Goal: Transaction & Acquisition: Purchase product/service

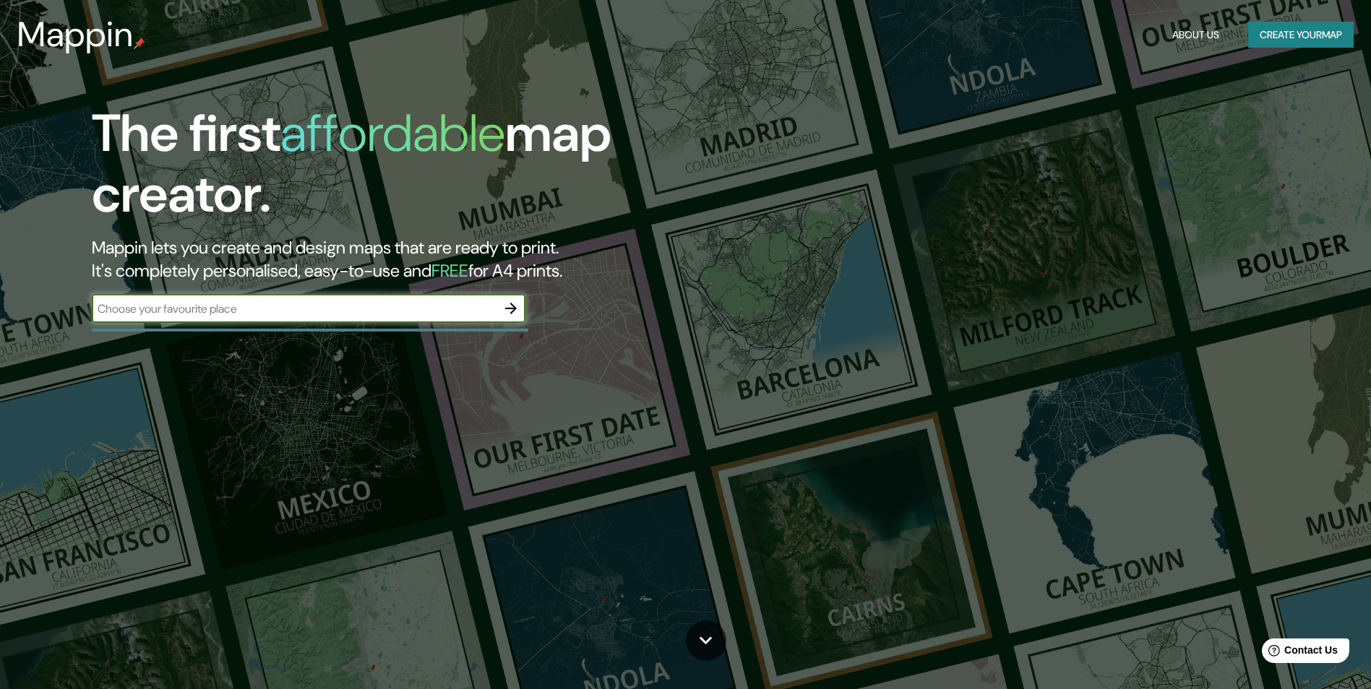
click at [316, 314] on input "text" at bounding box center [294, 309] width 405 height 17
type input "temuco, las quilas"
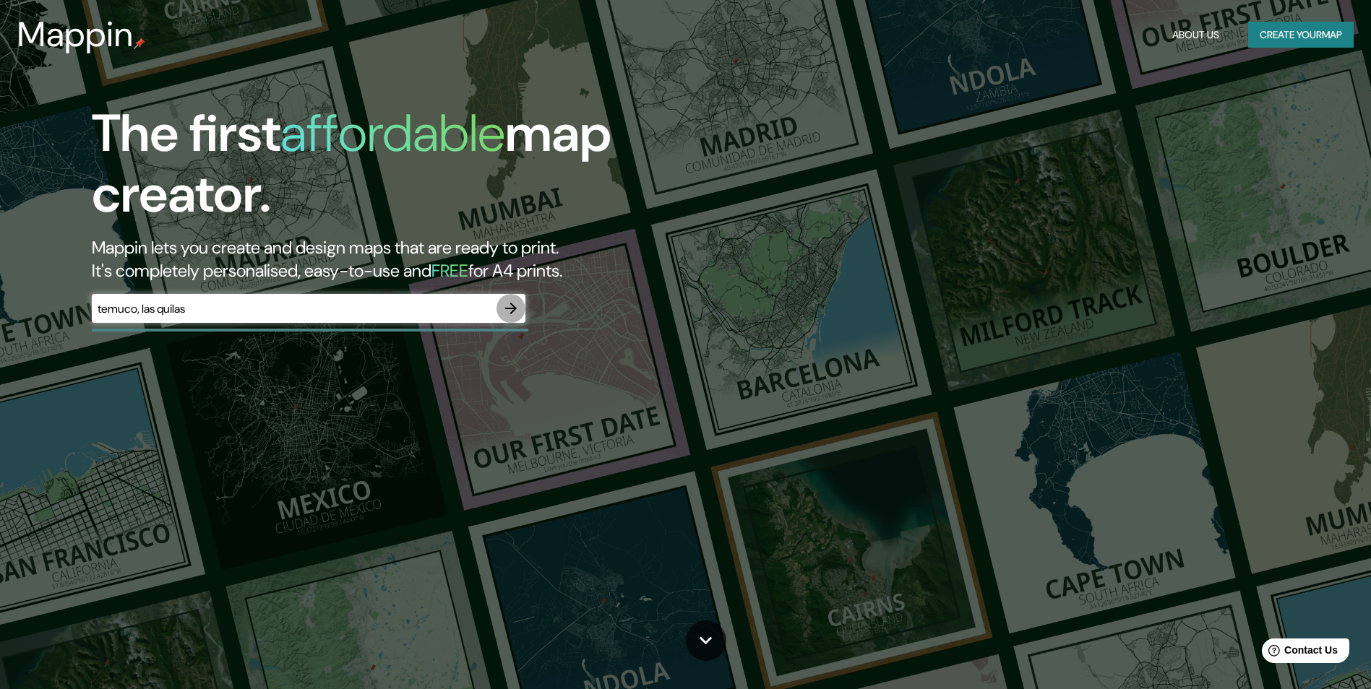
click at [507, 306] on icon "button" at bounding box center [510, 308] width 17 height 17
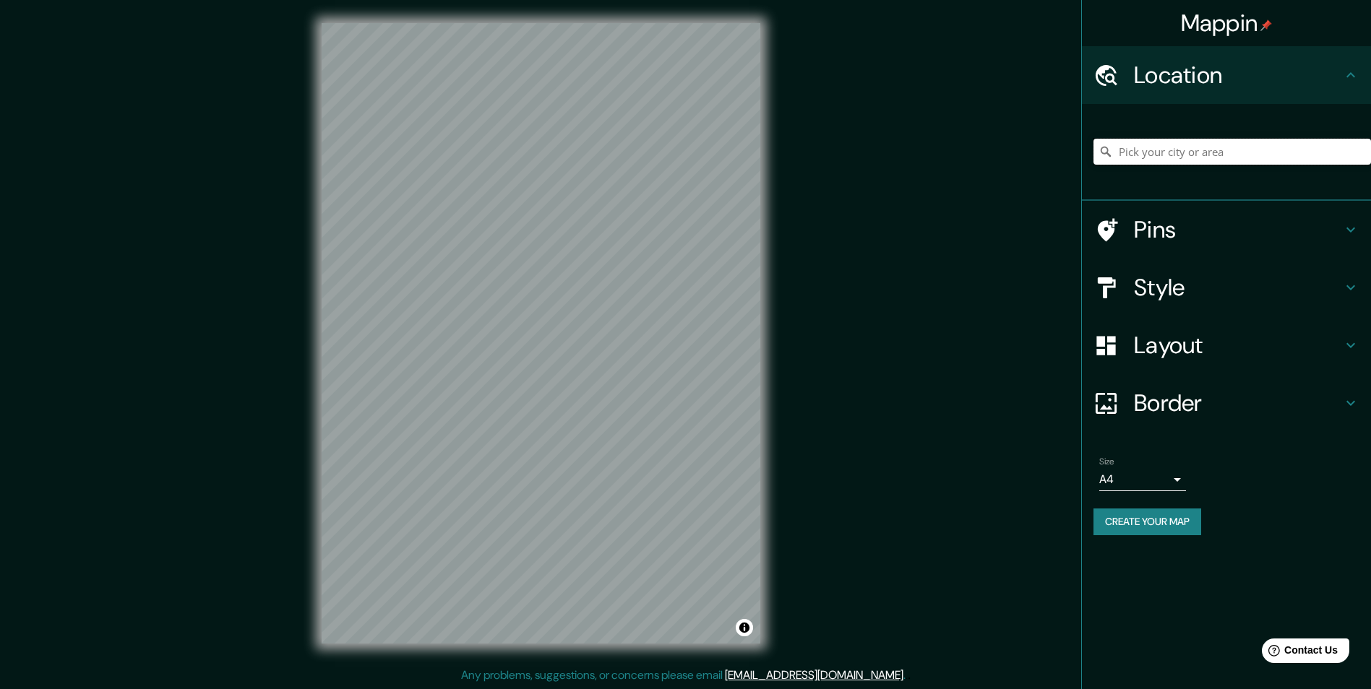
click at [1238, 159] on input "Pick your city or area" at bounding box center [1231, 152] width 277 height 26
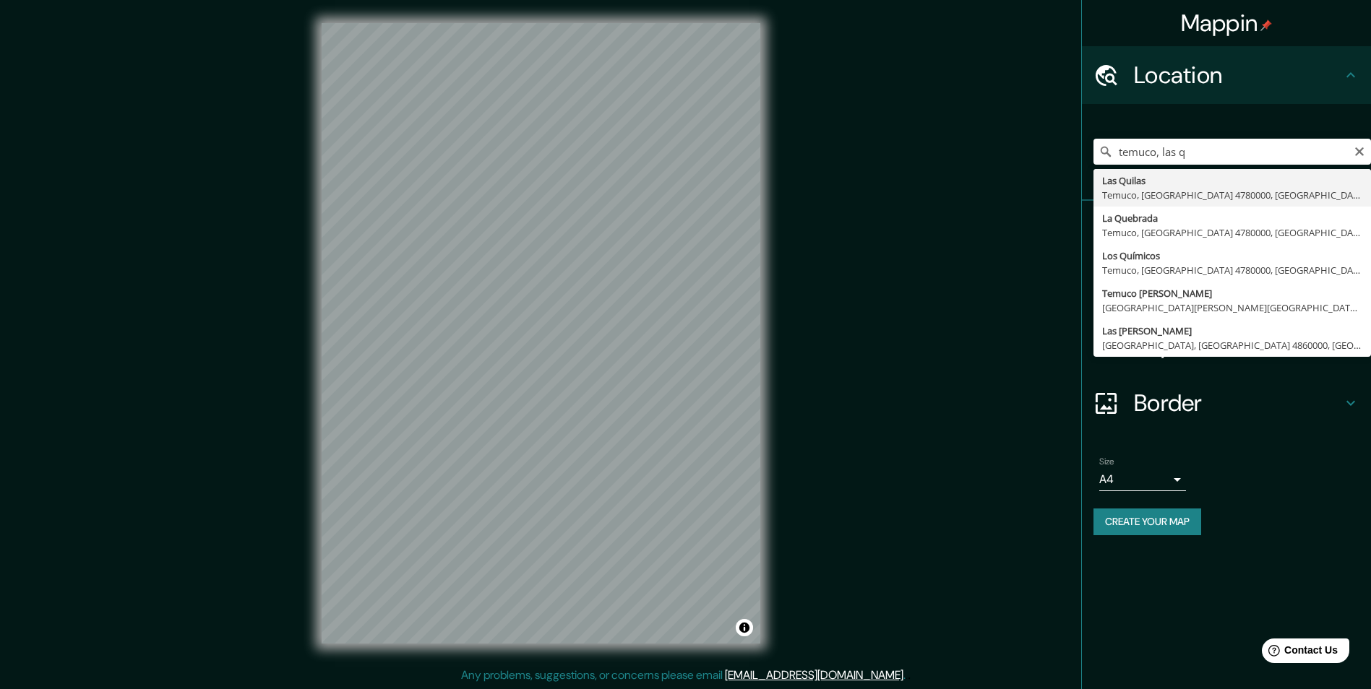
type input "Las Quilas, Temuco, Región de La Araucanía 4780000, Chile"
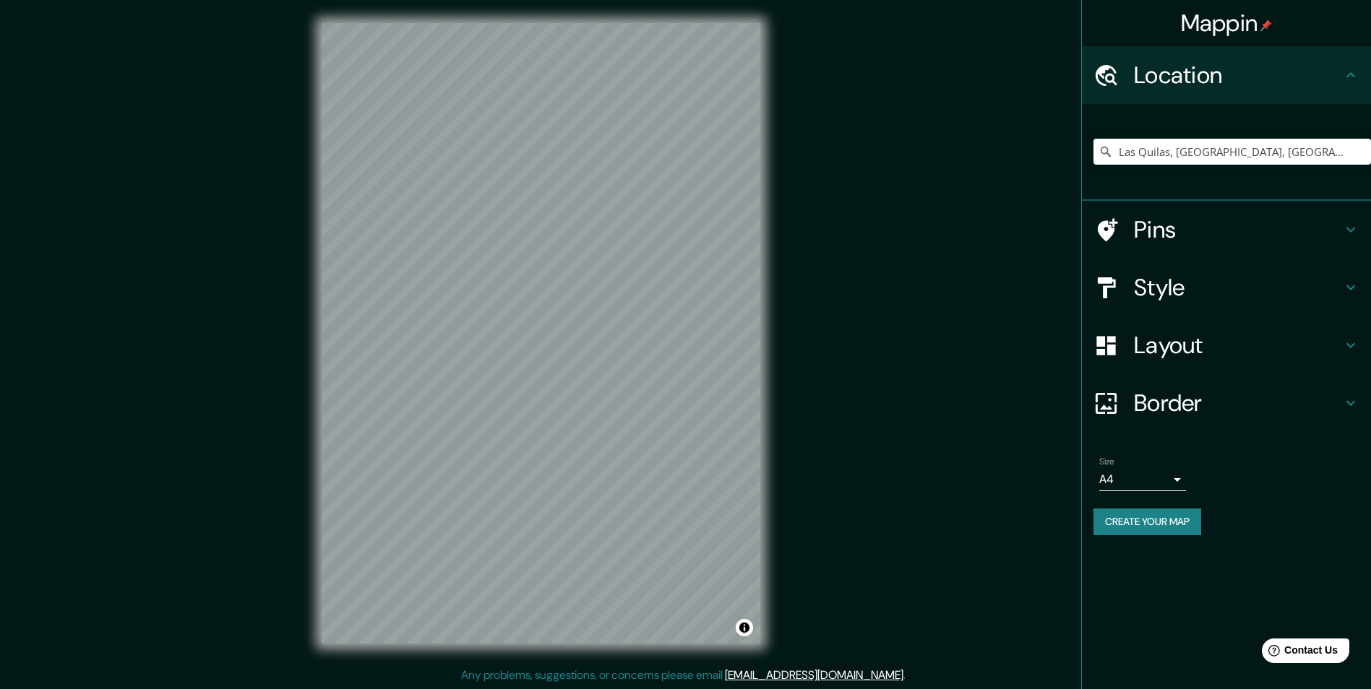
click at [1168, 285] on h4 "Style" at bounding box center [1238, 287] width 208 height 29
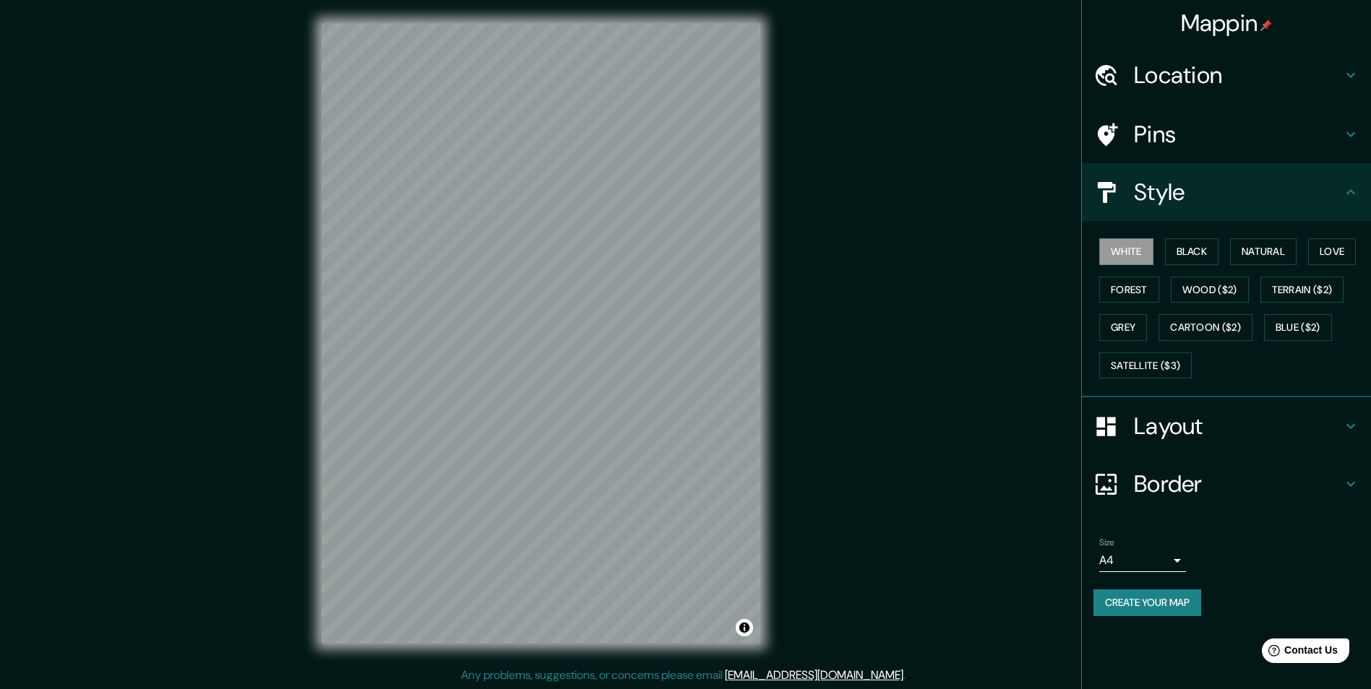
click at [1184, 210] on div "Style" at bounding box center [1226, 192] width 289 height 58
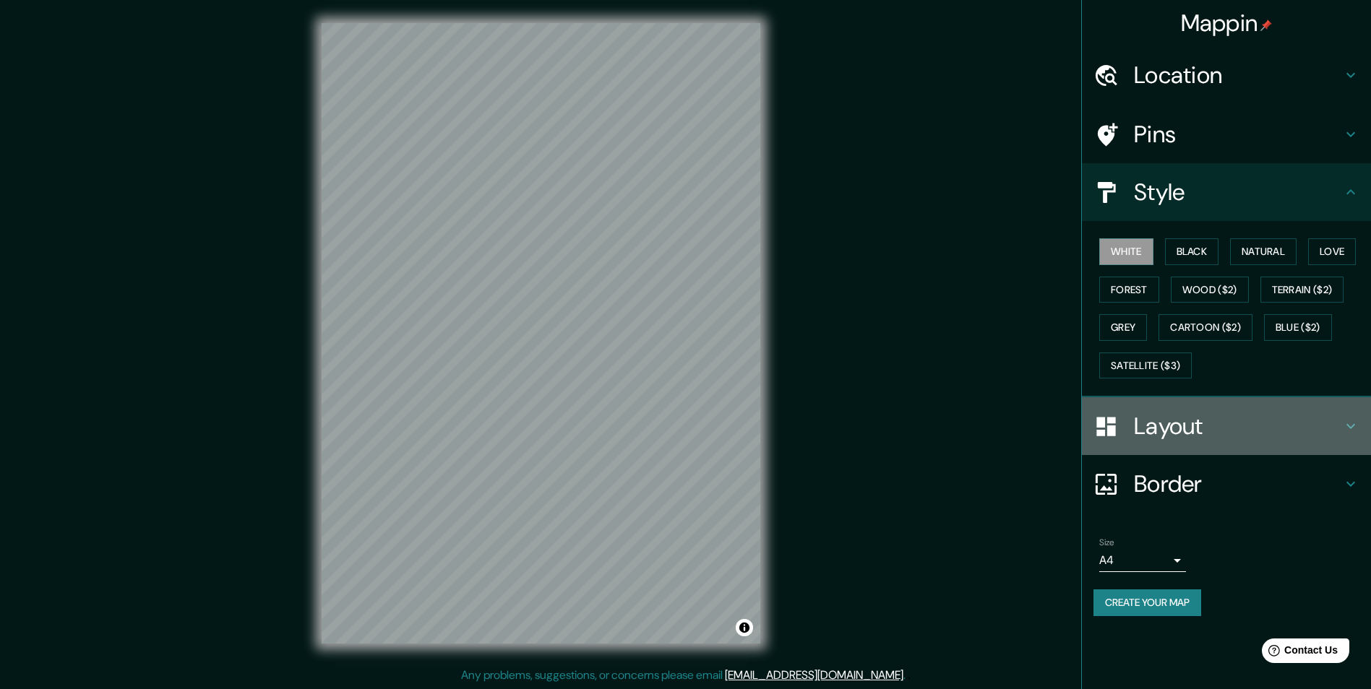
click at [1166, 432] on h4 "Layout" at bounding box center [1238, 426] width 208 height 29
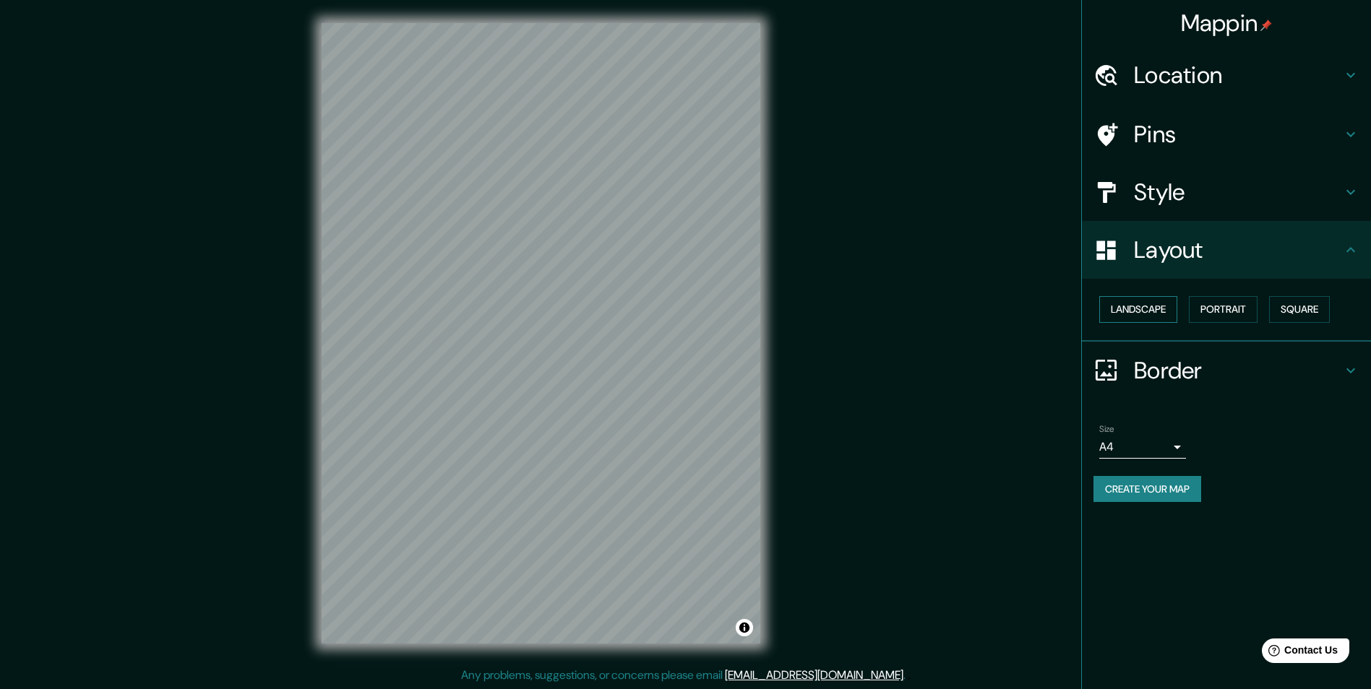
click at [1168, 306] on button "Landscape" at bounding box center [1138, 309] width 78 height 27
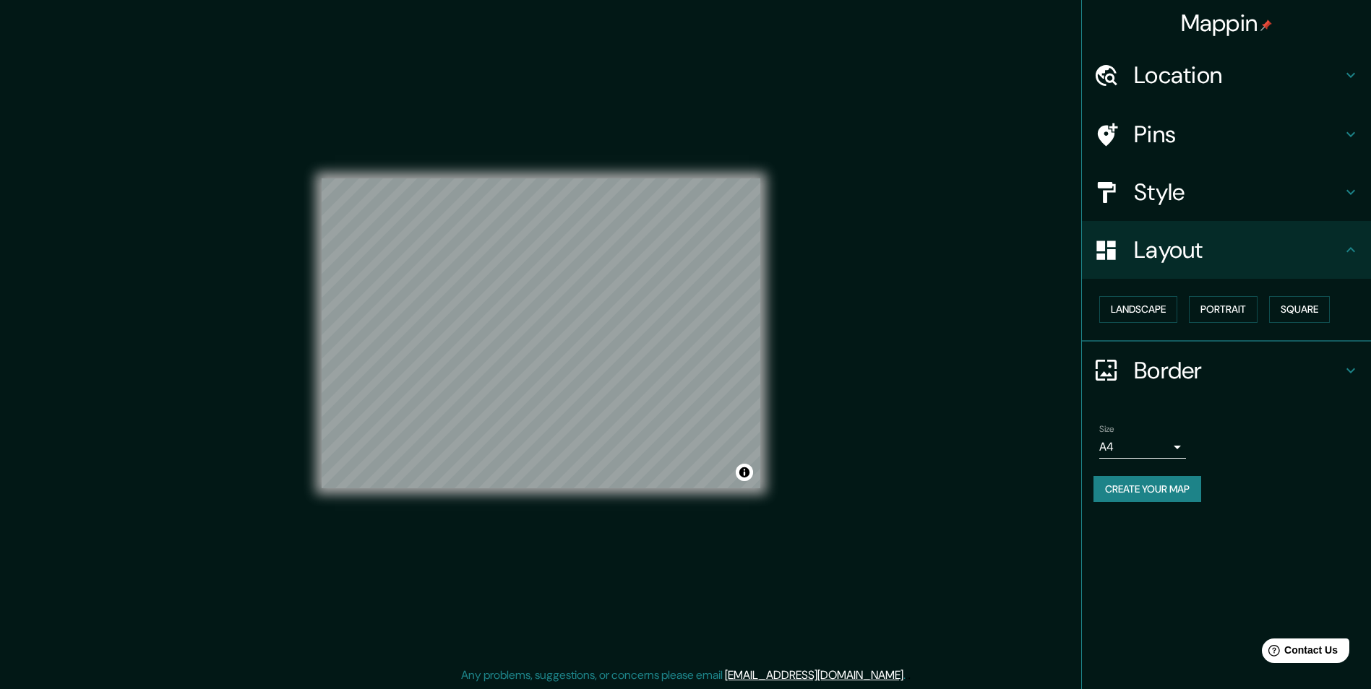
click at [1151, 377] on h4 "Border" at bounding box center [1238, 370] width 208 height 29
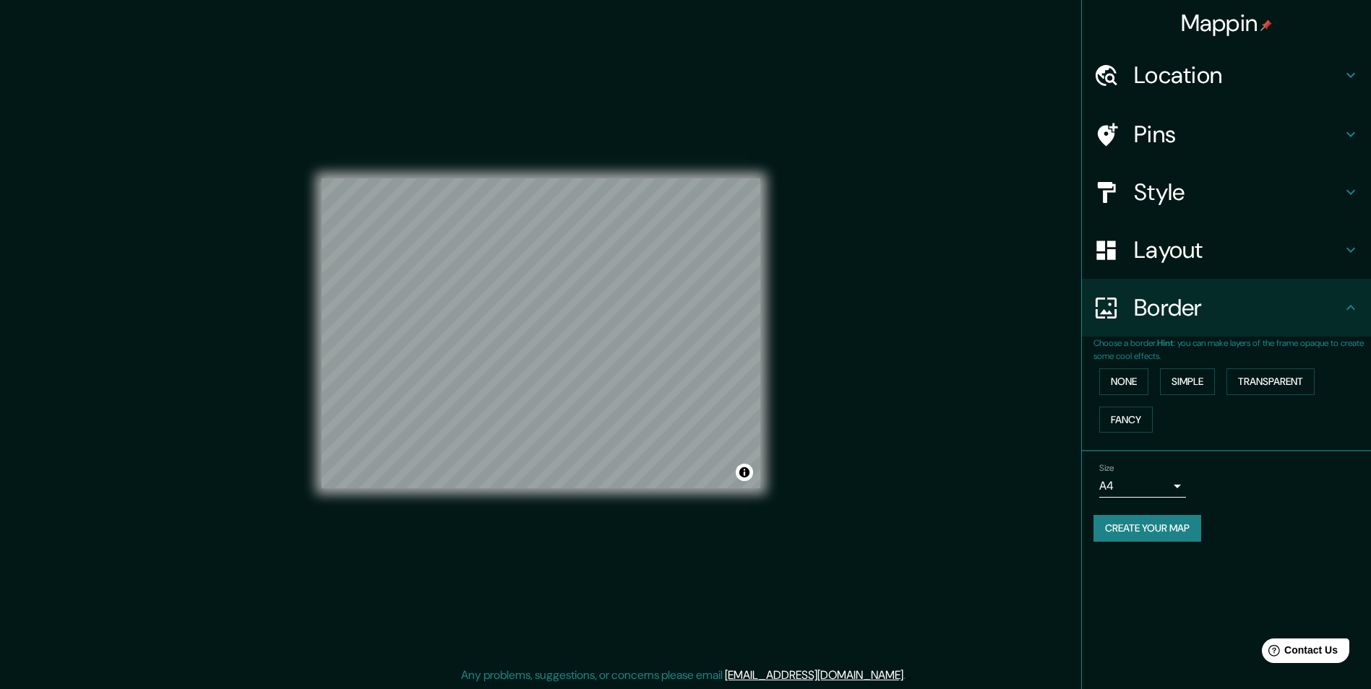
click at [1159, 343] on p "Choose a border. Hint : you can make layers of the frame opaque to create some …" at bounding box center [1231, 350] width 277 height 26
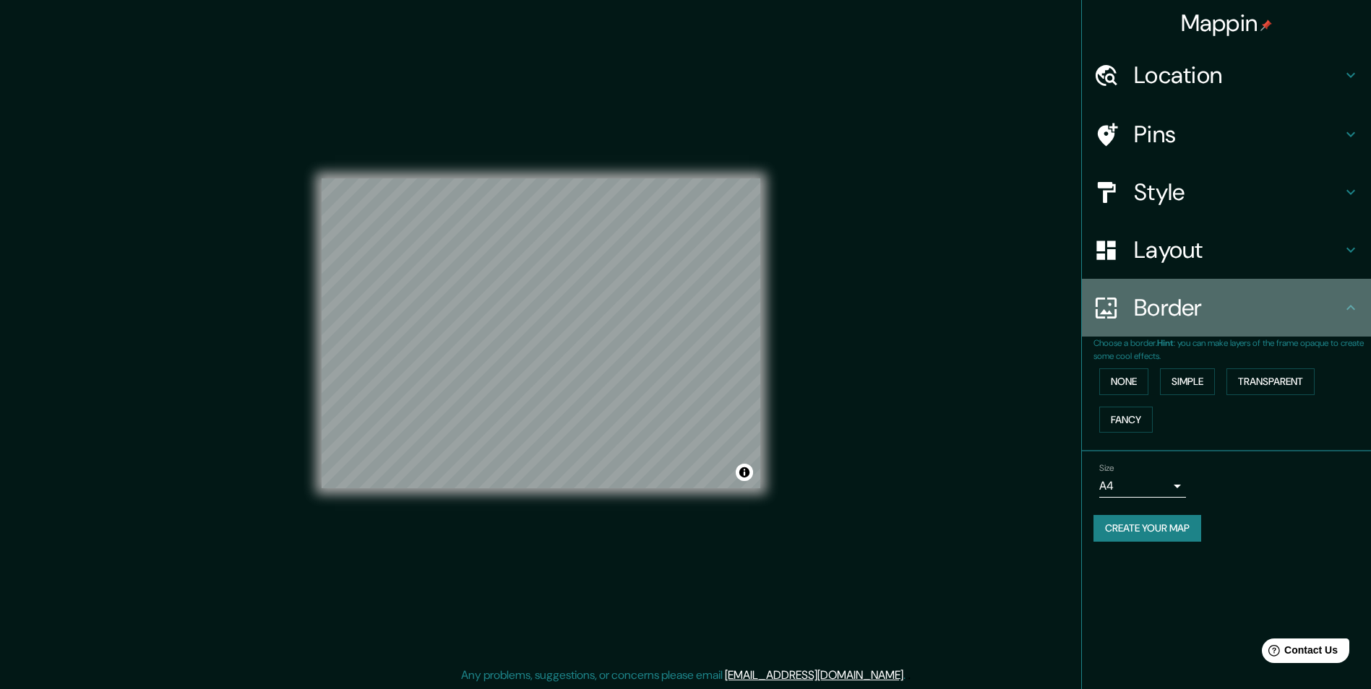
click at [1174, 319] on h4 "Border" at bounding box center [1238, 307] width 208 height 29
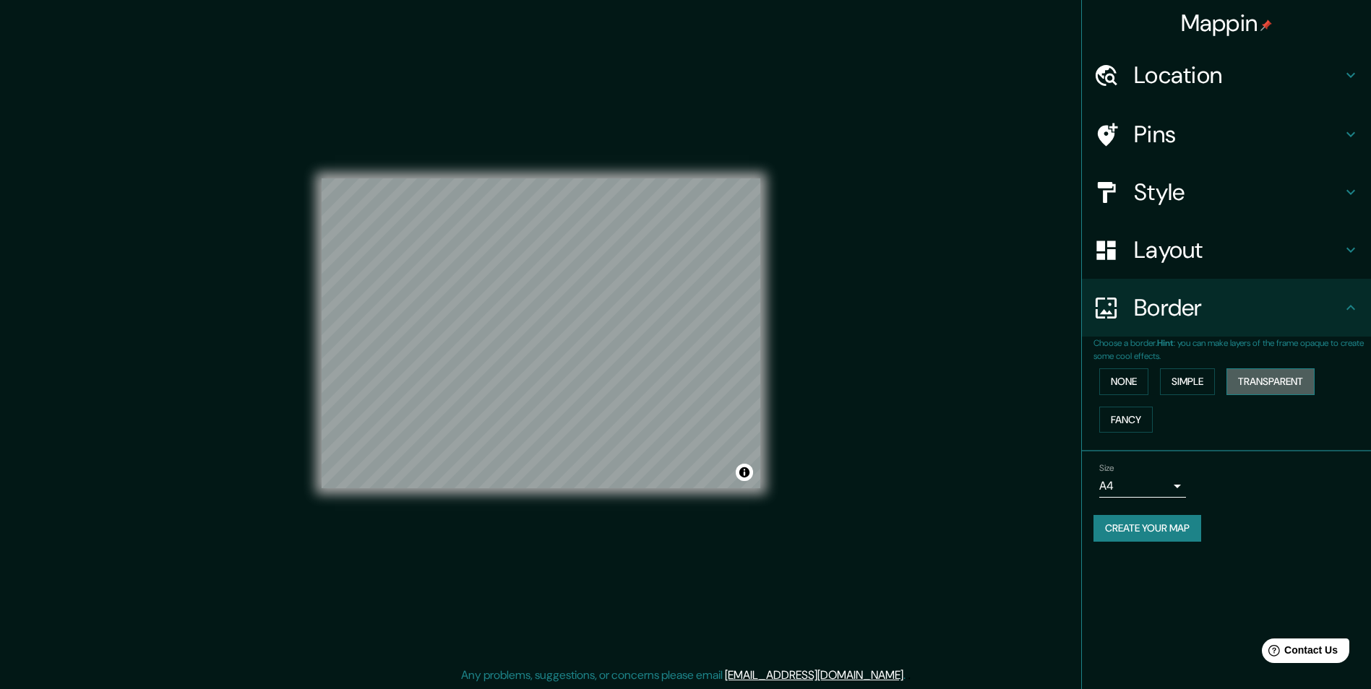
click at [1253, 382] on button "Transparent" at bounding box center [1270, 382] width 88 height 27
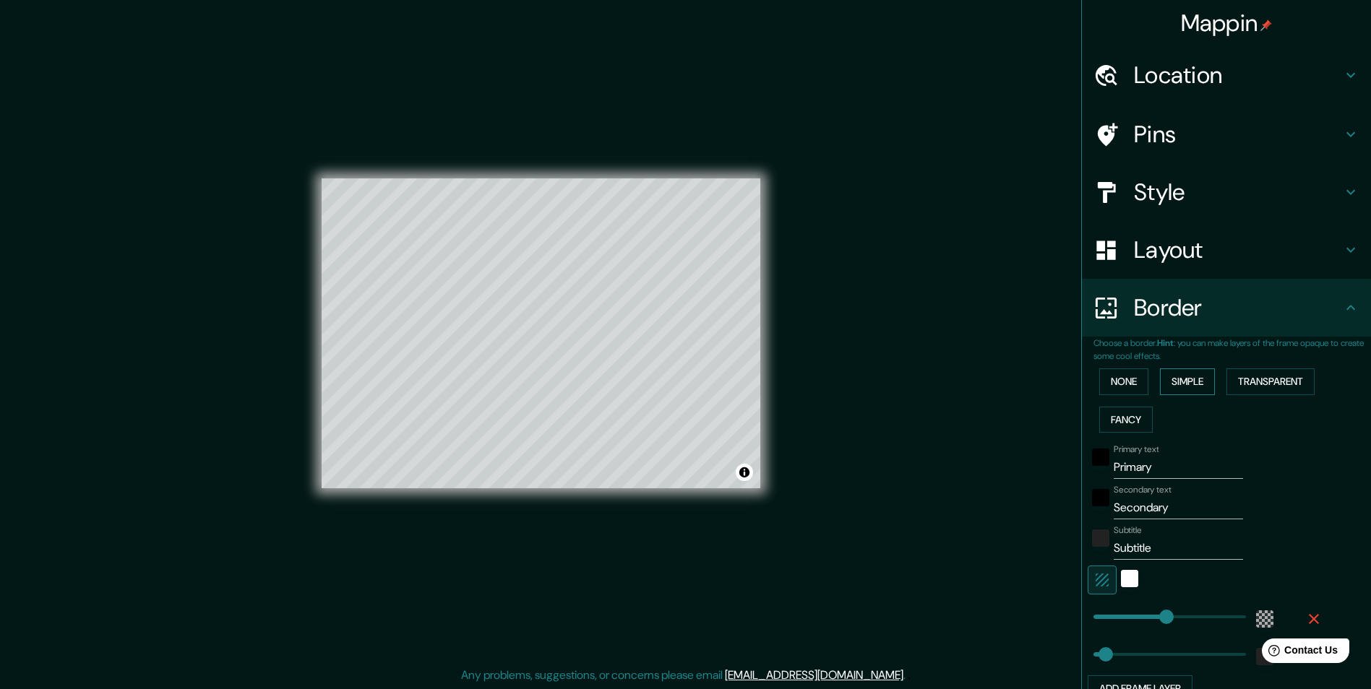
click at [1193, 380] on button "Simple" at bounding box center [1187, 382] width 55 height 27
click at [1135, 383] on button "None" at bounding box center [1123, 382] width 49 height 27
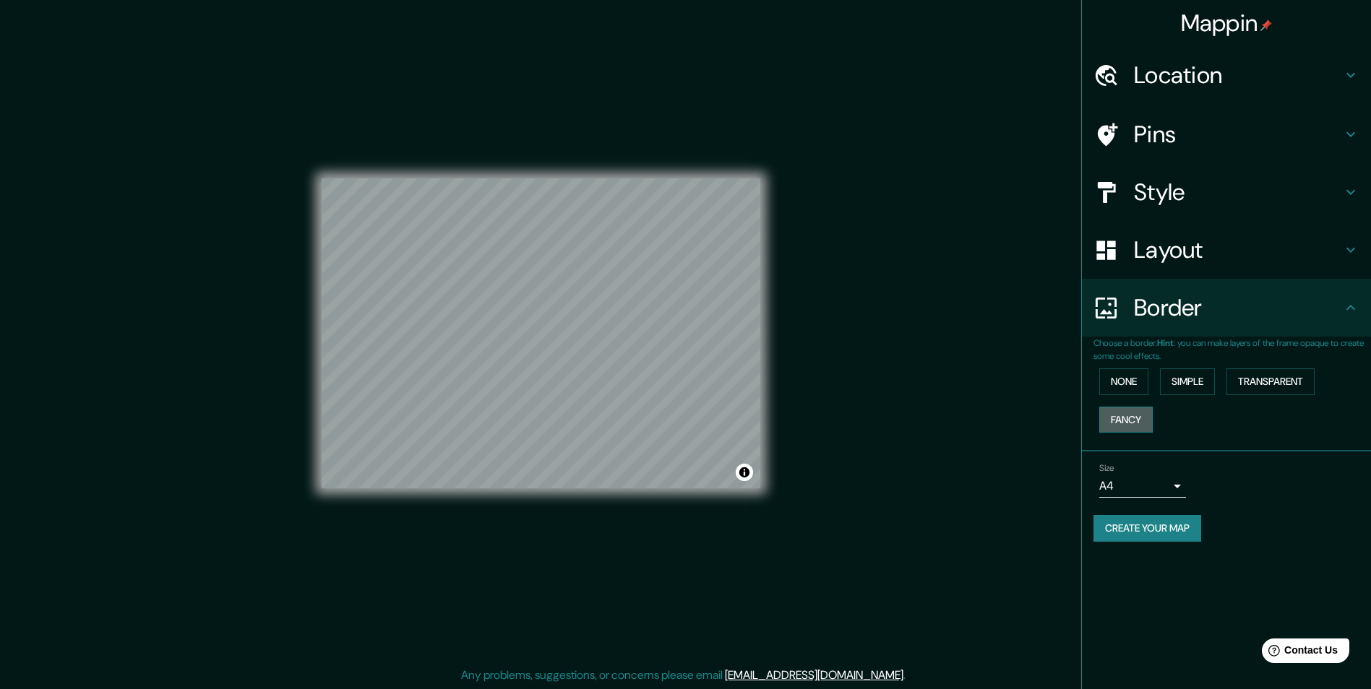
click at [1112, 421] on button "Fancy" at bounding box center [1125, 420] width 53 height 27
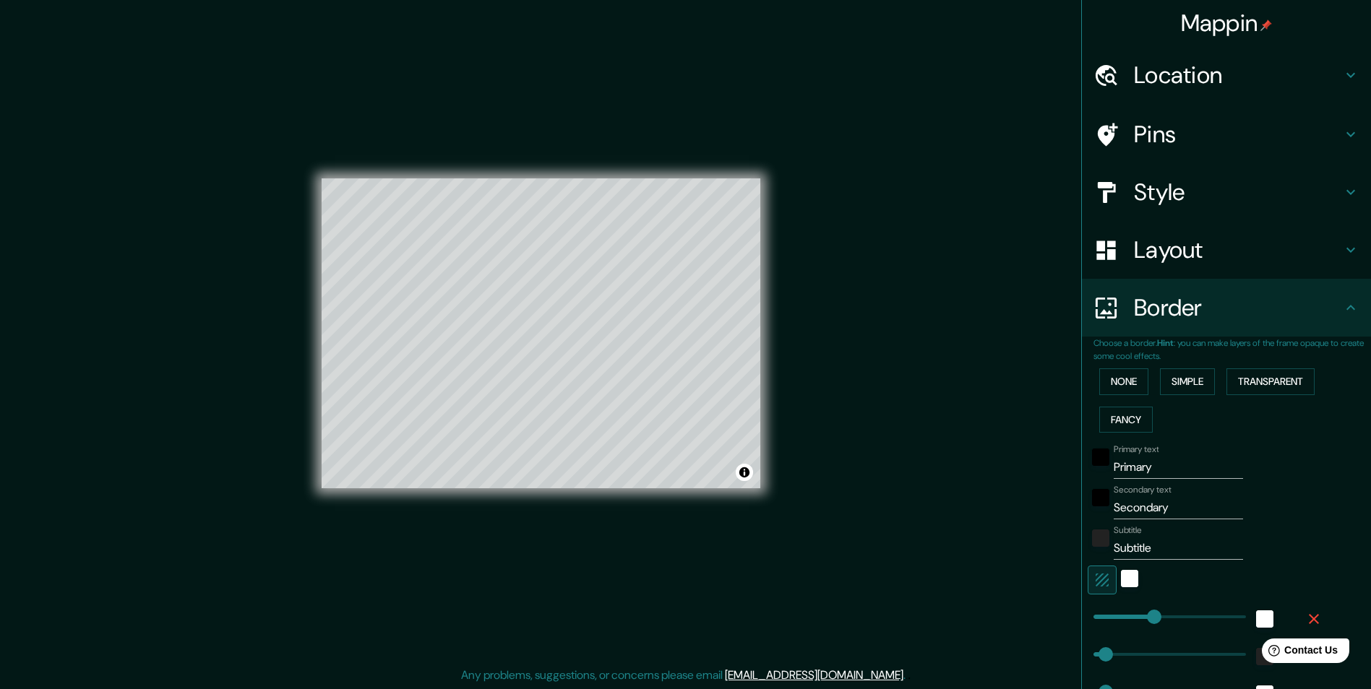
click at [1112, 399] on div "None Simple Transparent Fancy" at bounding box center [1231, 401] width 277 height 76
click at [1113, 381] on button "None" at bounding box center [1123, 382] width 49 height 27
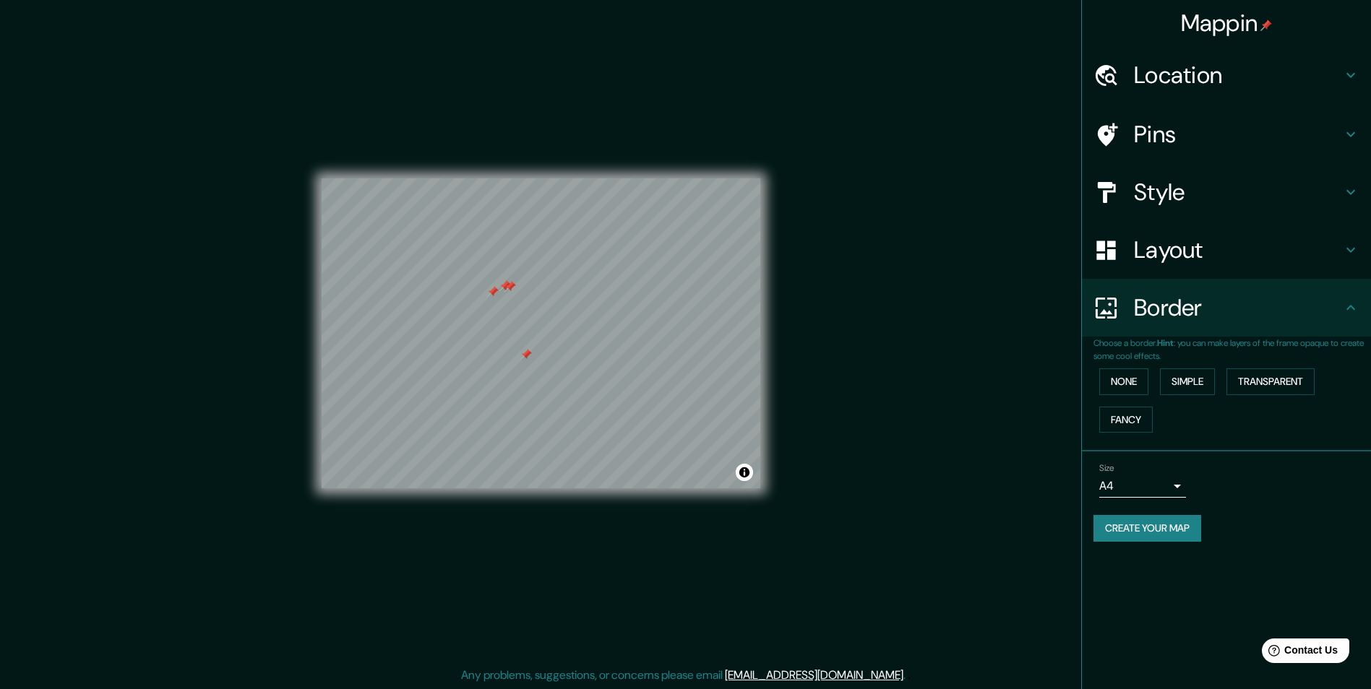
click at [494, 294] on div at bounding box center [493, 292] width 12 height 12
click at [508, 288] on div at bounding box center [510, 287] width 12 height 12
click at [502, 287] on div at bounding box center [505, 286] width 12 height 12
click at [527, 355] on div at bounding box center [526, 355] width 12 height 12
click at [507, 288] on div at bounding box center [505, 286] width 12 height 12
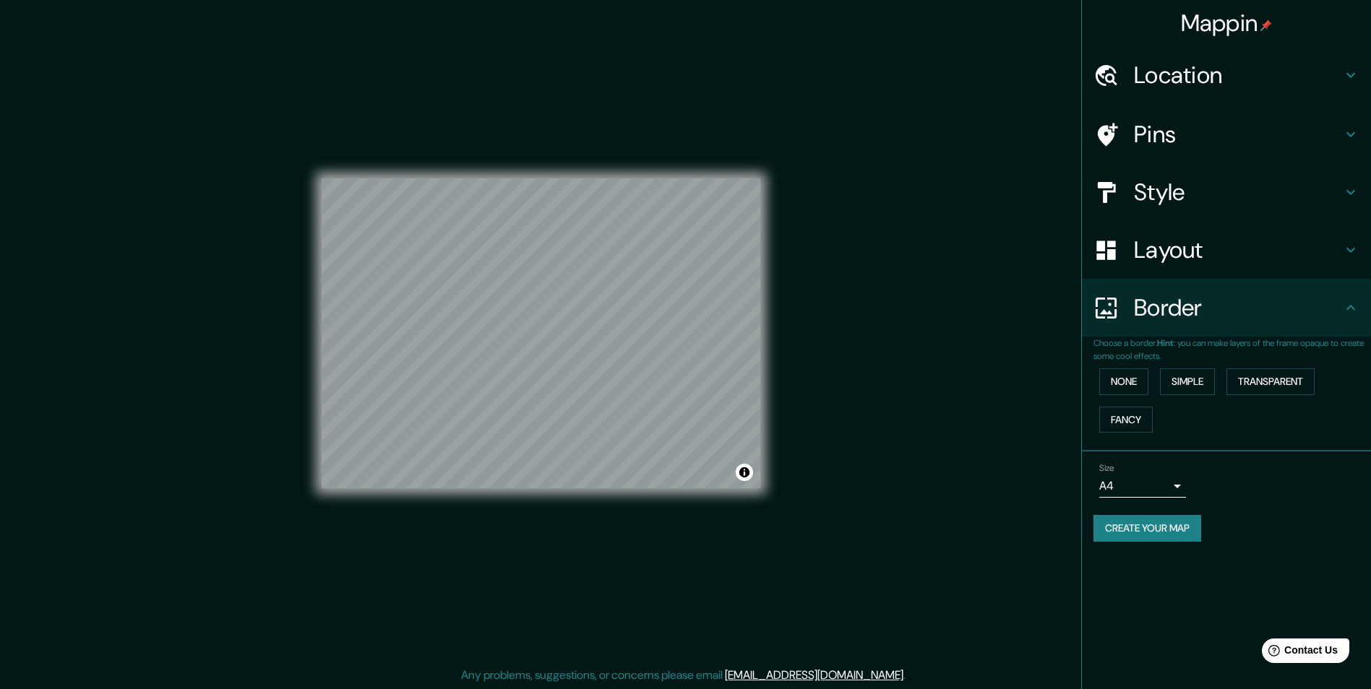
click at [1186, 179] on h4 "Style" at bounding box center [1238, 192] width 208 height 29
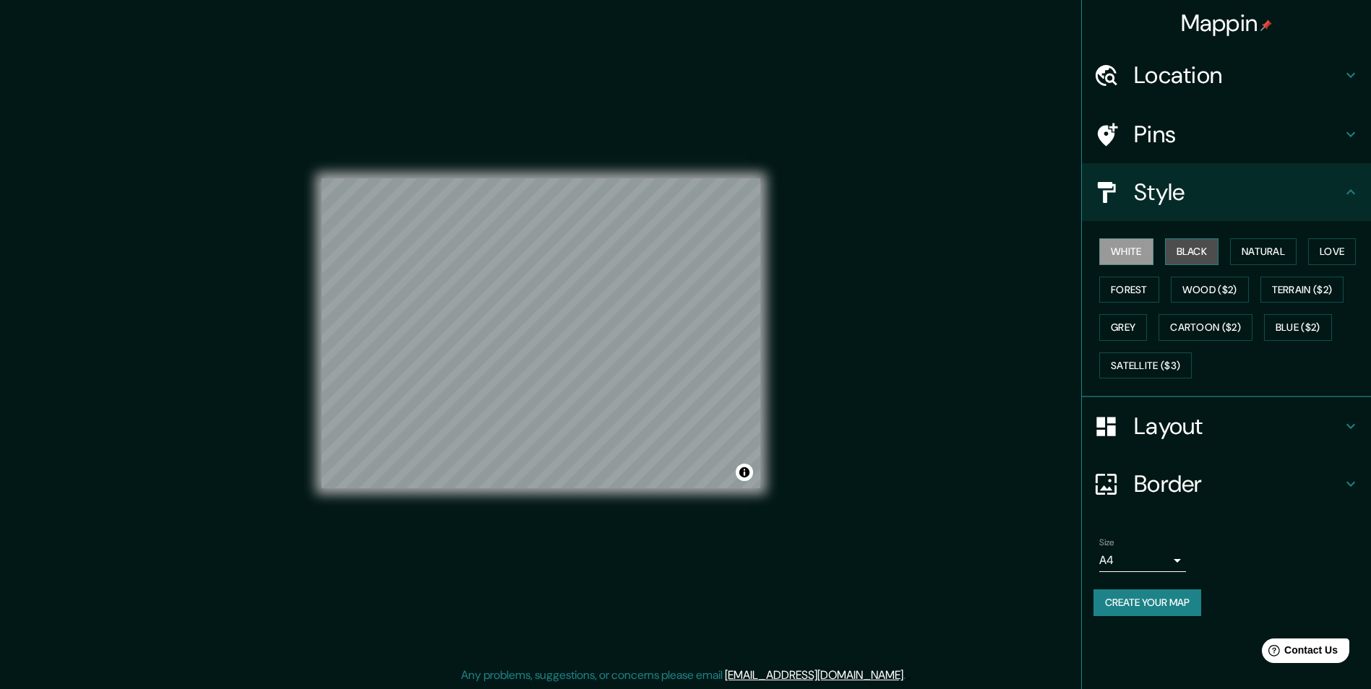
click at [1185, 255] on button "Black" at bounding box center [1192, 251] width 54 height 27
click at [1224, 259] on div "White Black Natural Love Forest Wood ($2) Terrain ($2) Grey Cartoon ($2) Blue (…" at bounding box center [1231, 309] width 277 height 152
click at [1280, 245] on button "Natural" at bounding box center [1263, 251] width 66 height 27
click at [1327, 263] on button "Love" at bounding box center [1332, 251] width 48 height 27
click at [1316, 287] on button "Terrain ($2)" at bounding box center [1302, 290] width 84 height 27
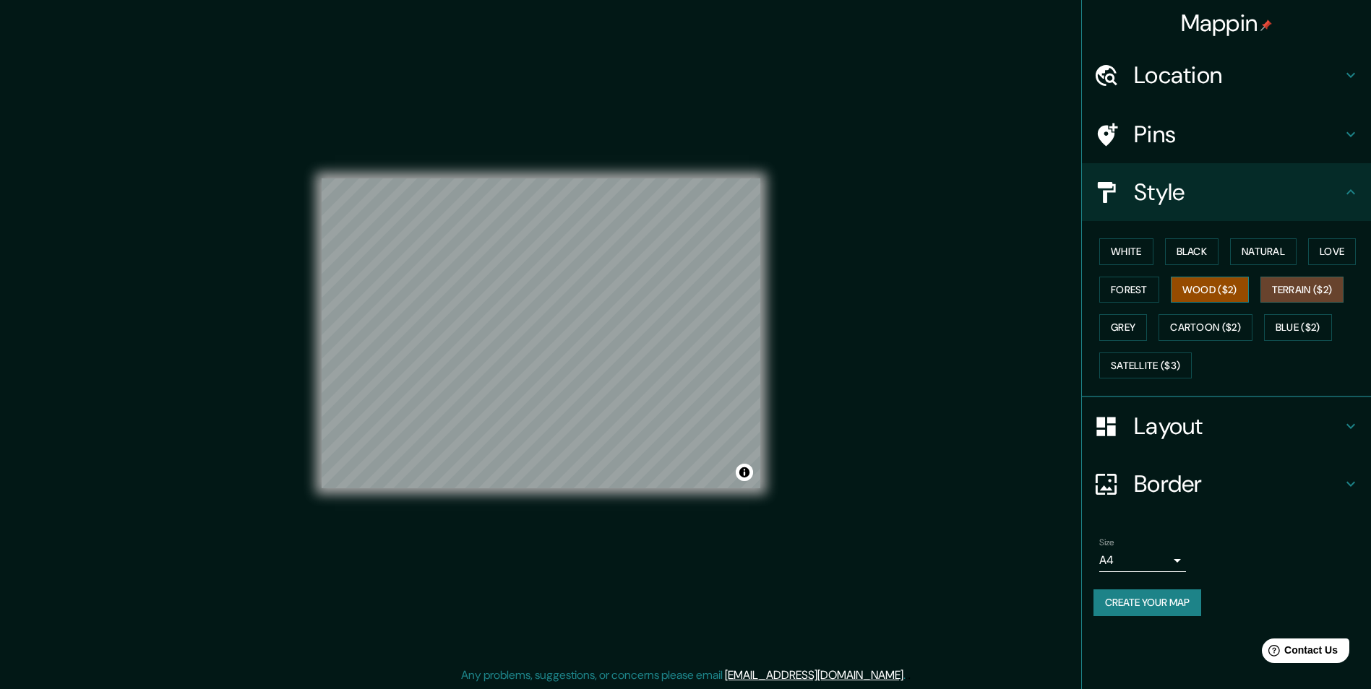
click at [1199, 297] on button "Wood ($2)" at bounding box center [1210, 290] width 78 height 27
click at [1134, 295] on button "Forest" at bounding box center [1129, 290] width 60 height 27
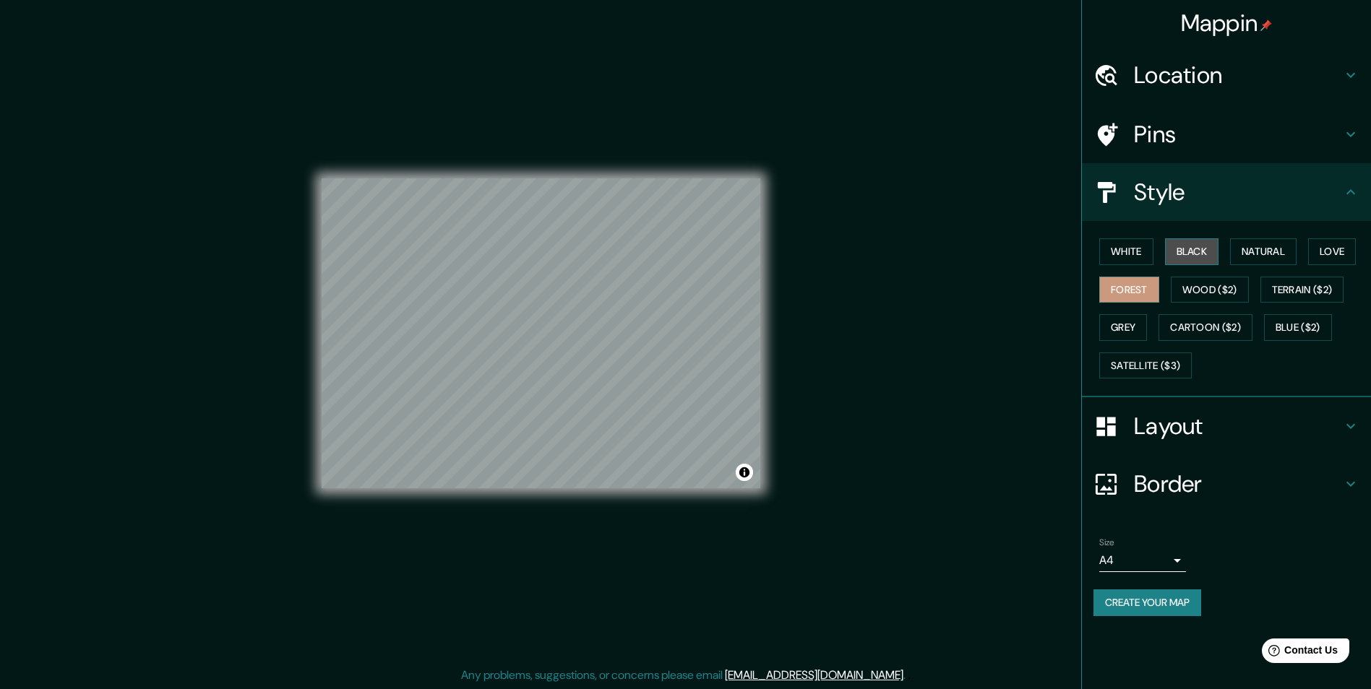
click at [1219, 257] on button "Black" at bounding box center [1192, 251] width 54 height 27
click at [1159, 259] on div "White Black Natural Love Forest Wood ($2) Terrain ($2) Grey Cartoon ($2) Blue (…" at bounding box center [1231, 309] width 277 height 152
click at [1156, 250] on div "White Black Natural Love Forest Wood ($2) Terrain ($2) Grey Cartoon ($2) Blue (…" at bounding box center [1231, 309] width 277 height 152
click at [1130, 253] on button "White" at bounding box center [1126, 251] width 54 height 27
click at [1181, 262] on button "Black" at bounding box center [1192, 251] width 54 height 27
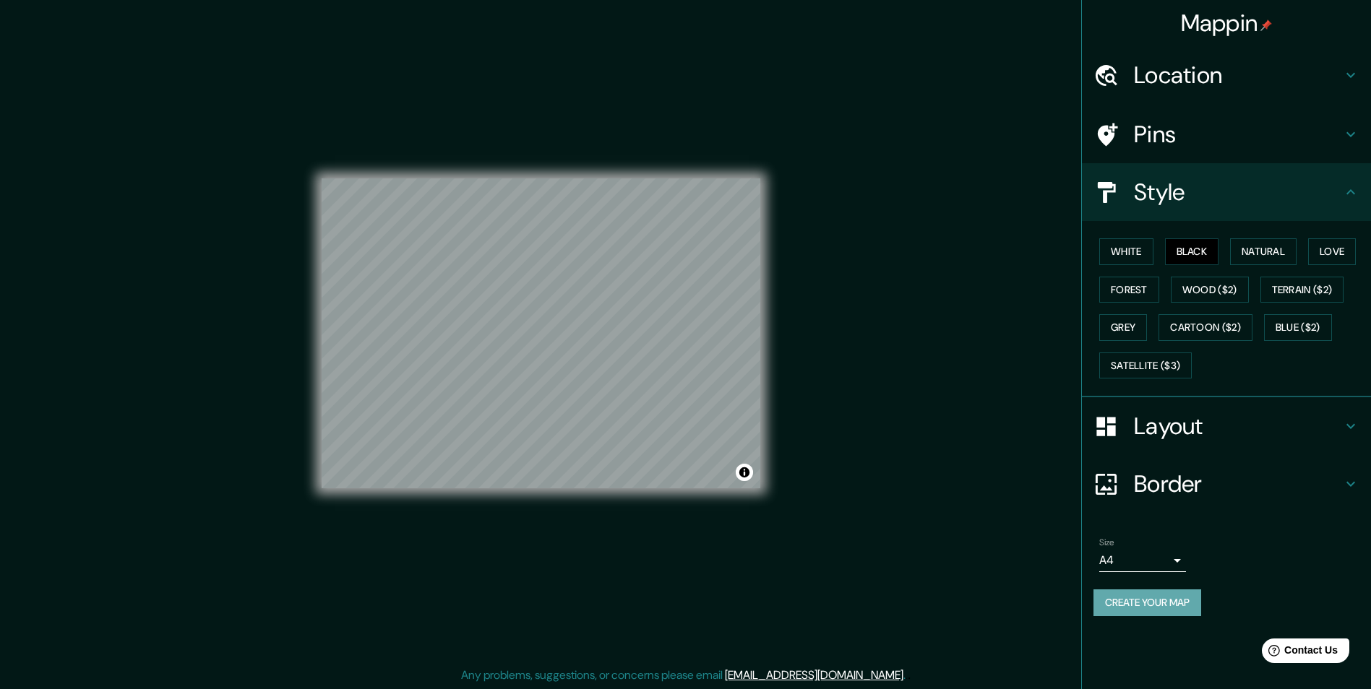
click at [1170, 603] on button "Create your map" at bounding box center [1147, 603] width 108 height 27
drag, startPoint x: 1185, startPoint y: 514, endPoint x: 1191, endPoint y: 524, distance: 12.0
drag, startPoint x: 1191, startPoint y: 524, endPoint x: 1201, endPoint y: 557, distance: 34.5
click at [1201, 557] on div "Size A4 single" at bounding box center [1226, 555] width 266 height 46
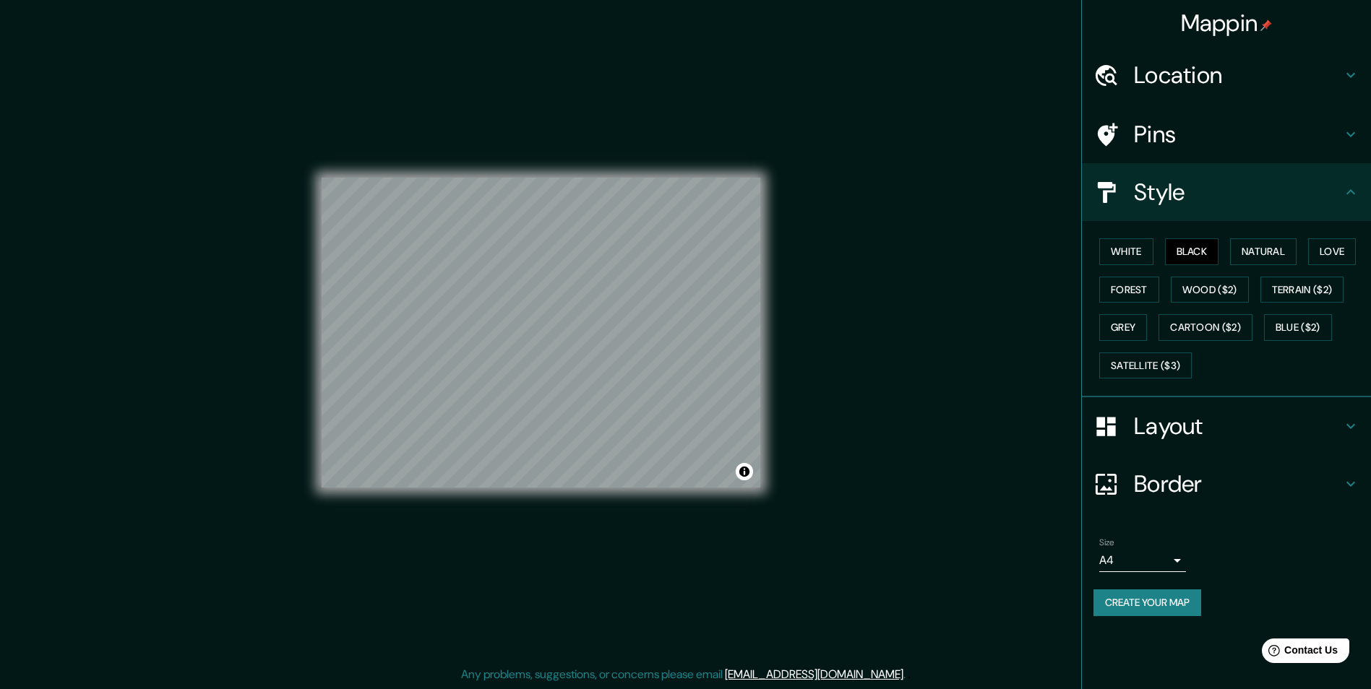
click at [1170, 601] on button "Create your map" at bounding box center [1147, 603] width 108 height 27
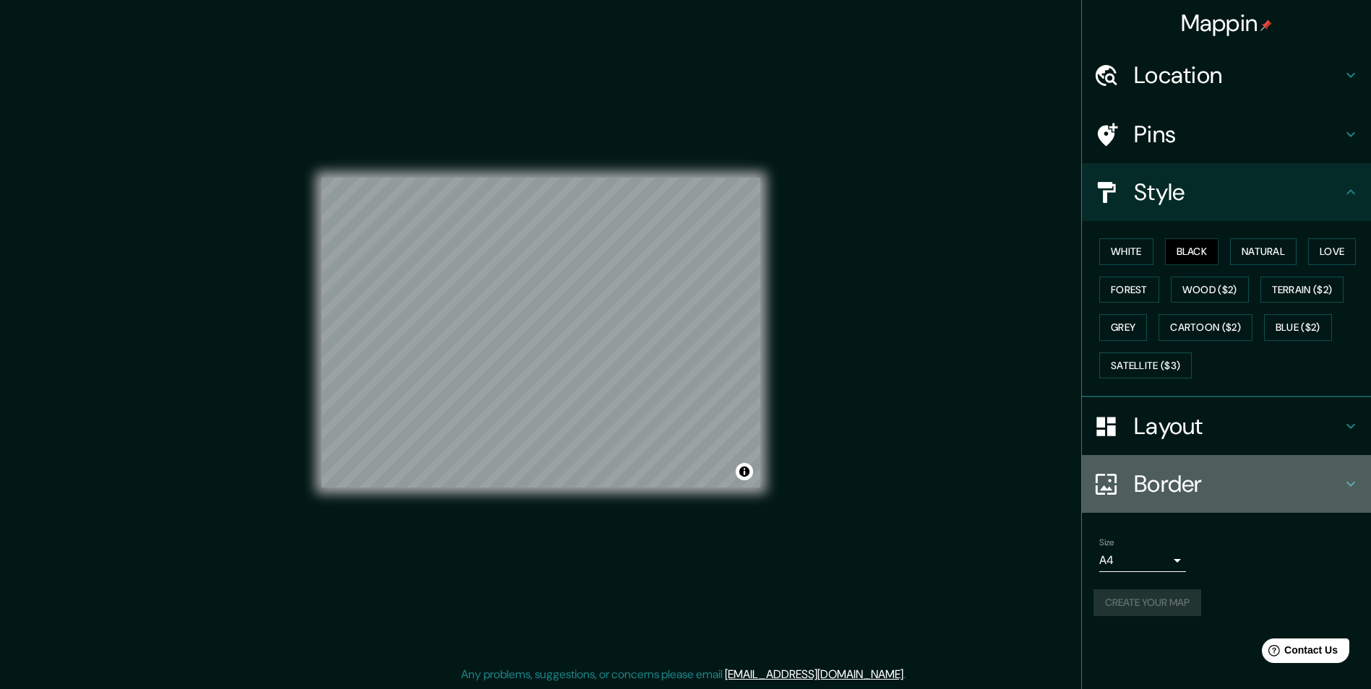
click at [1168, 502] on div "Border" at bounding box center [1226, 484] width 289 height 58
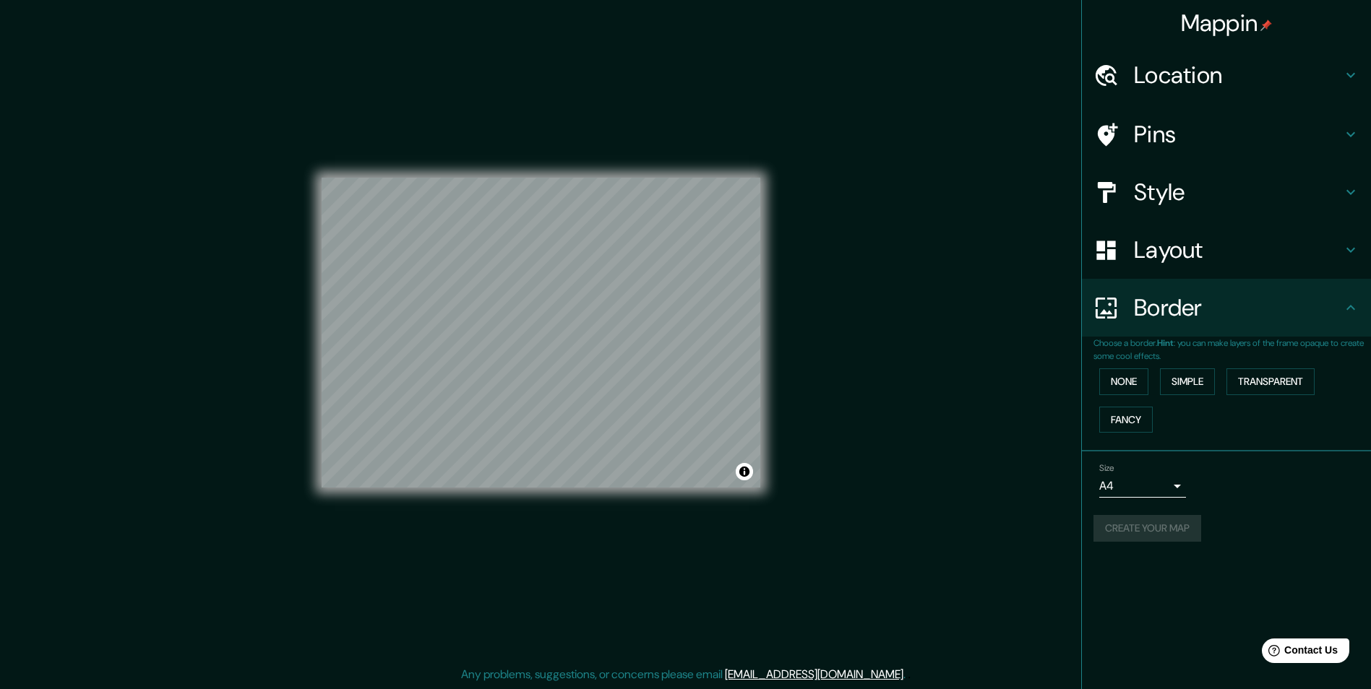
scroll to position [0, 0]
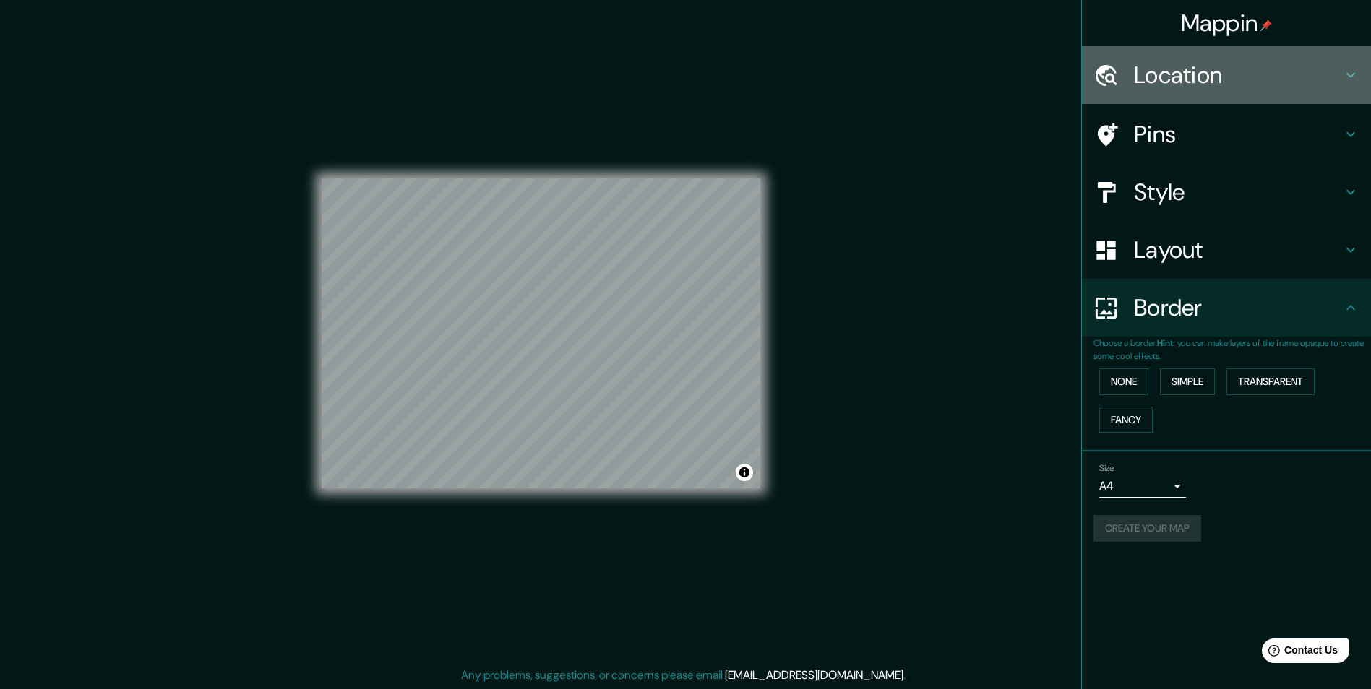
click at [1151, 66] on h4 "Location" at bounding box center [1238, 75] width 208 height 29
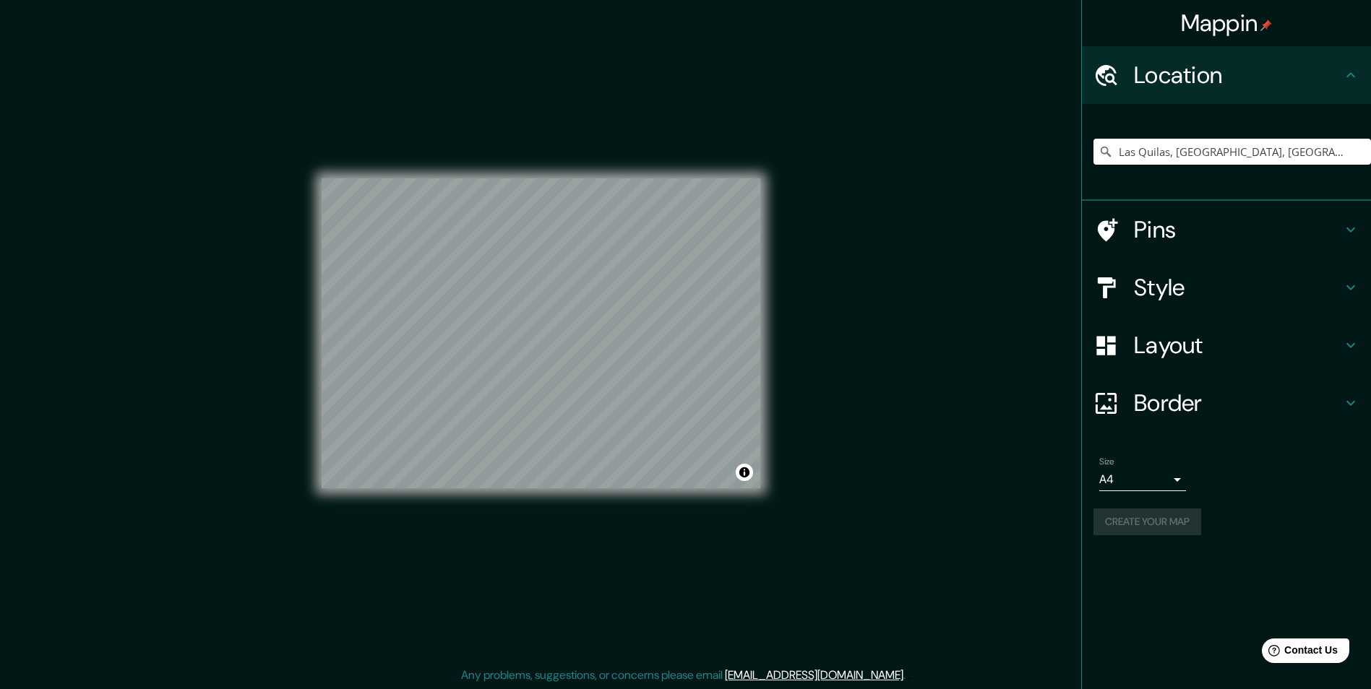
click at [1155, 225] on h4 "Pins" at bounding box center [1238, 229] width 208 height 29
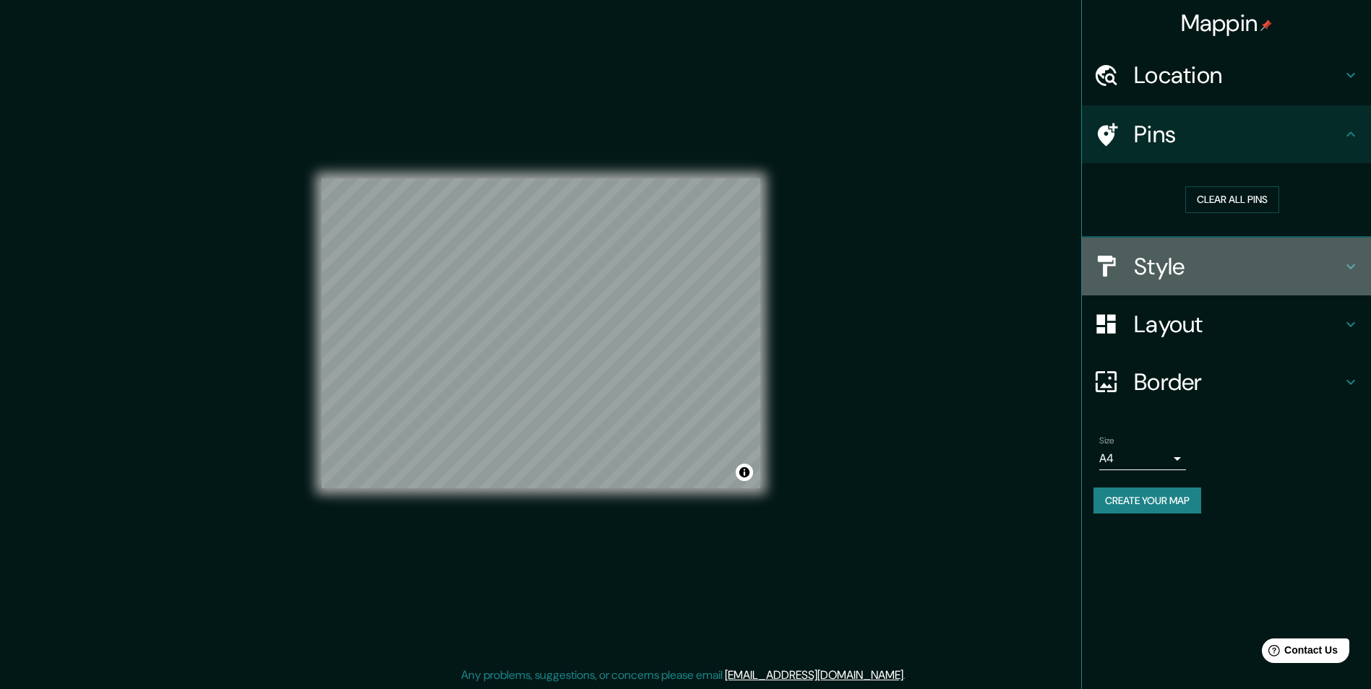
click at [1181, 267] on h4 "Style" at bounding box center [1238, 266] width 208 height 29
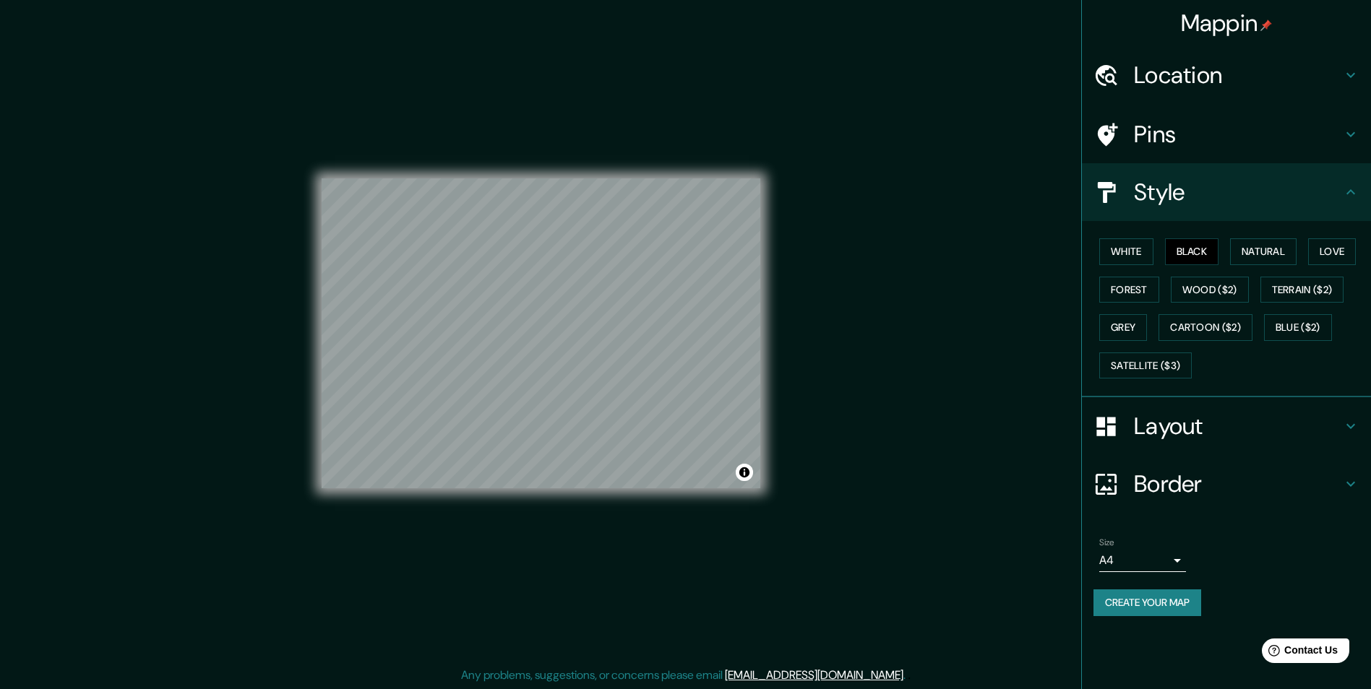
click at [1153, 562] on body "Mappin Location Las Quilas, Temuco, Región de La Araucanía 4780000, Chile Pins …" at bounding box center [685, 344] width 1371 height 689
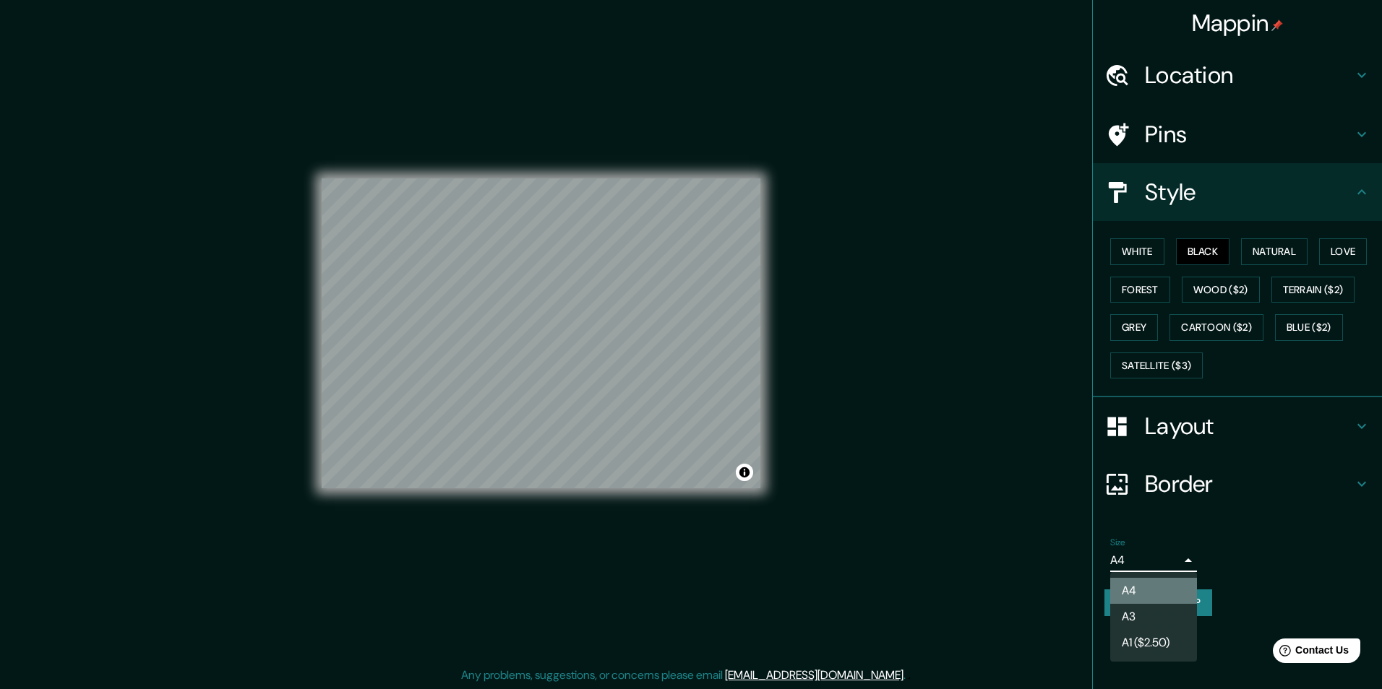
click at [1145, 603] on li "A4" at bounding box center [1153, 591] width 87 height 26
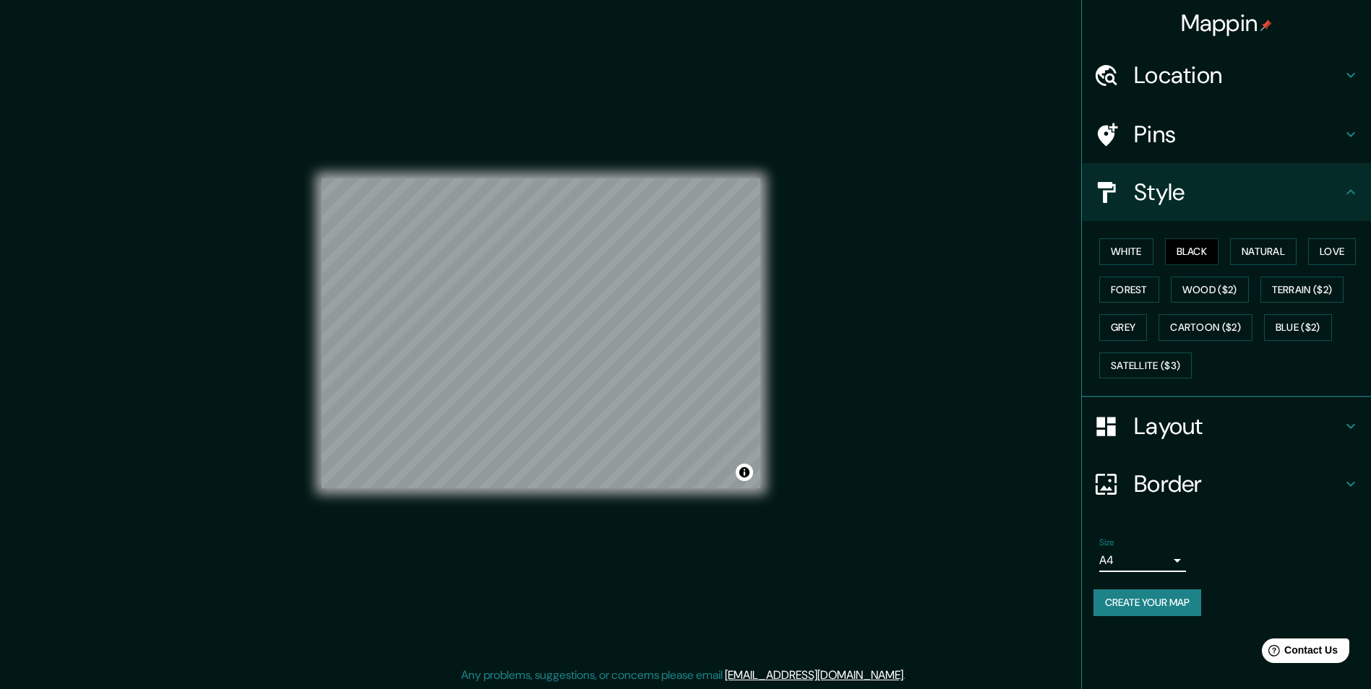
click at [1152, 608] on button "Create your map" at bounding box center [1147, 603] width 108 height 27
click at [597, 335] on div at bounding box center [597, 334] width 12 height 12
click at [597, 335] on div at bounding box center [602, 335] width 12 height 12
click at [597, 335] on div at bounding box center [599, 335] width 12 height 12
click at [1139, 589] on div "Size A4 single Create your map" at bounding box center [1226, 580] width 266 height 96
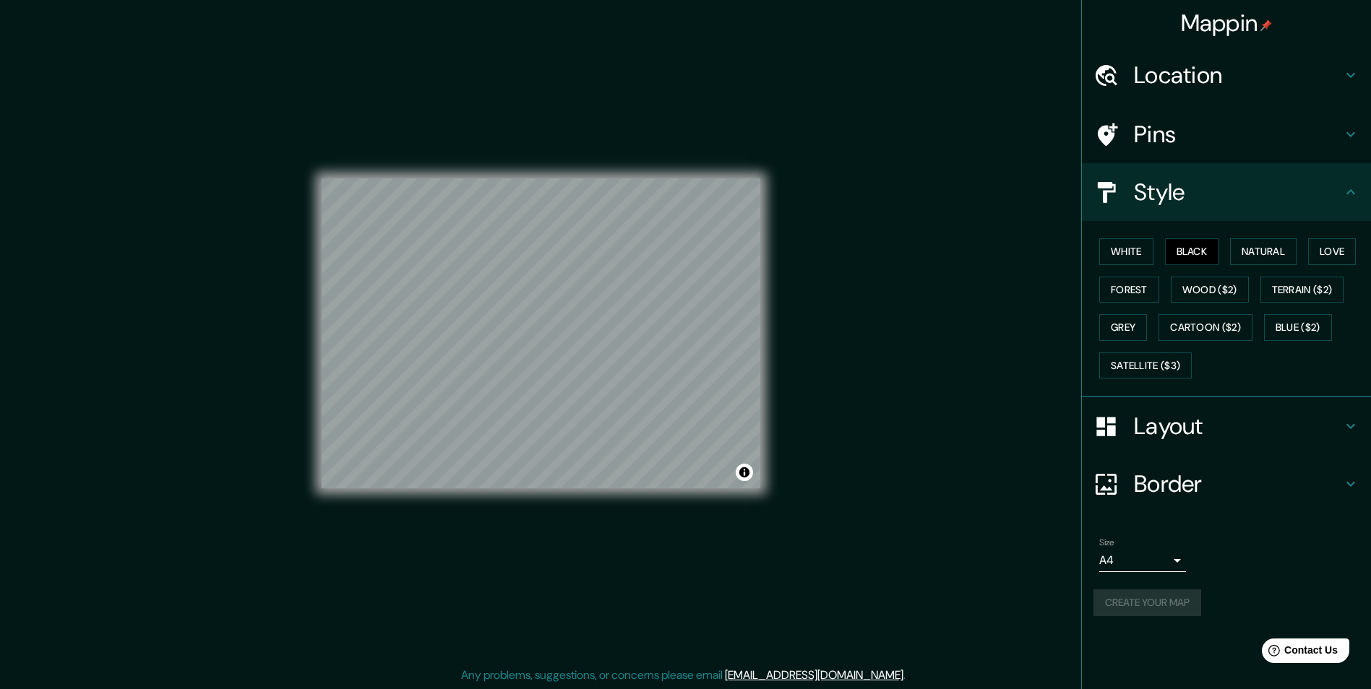
click at [1146, 605] on div "Create your map" at bounding box center [1226, 603] width 266 height 27
click at [1146, 605] on button "Create your map" at bounding box center [1147, 603] width 108 height 27
click at [1146, 603] on div "Create your map" at bounding box center [1226, 603] width 266 height 27
click at [1163, 601] on div "Create your map" at bounding box center [1226, 603] width 266 height 27
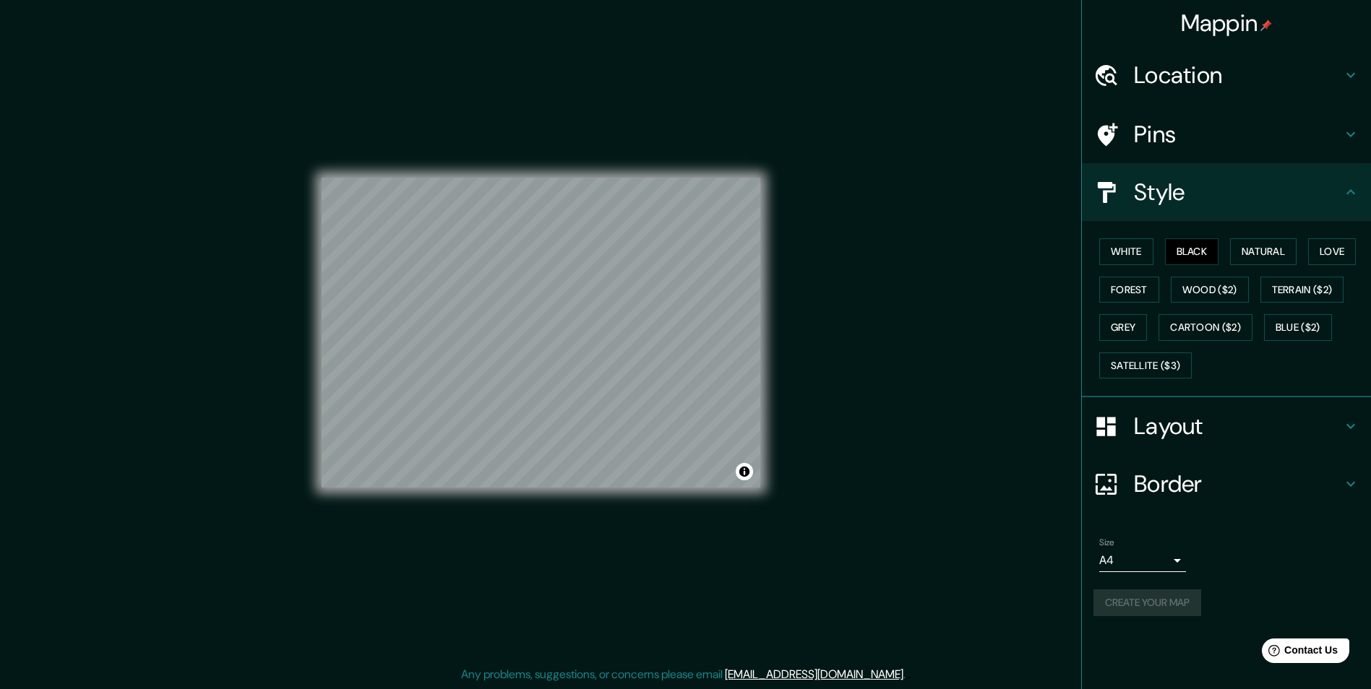
click at [1163, 600] on div "Create your map" at bounding box center [1226, 603] width 266 height 27
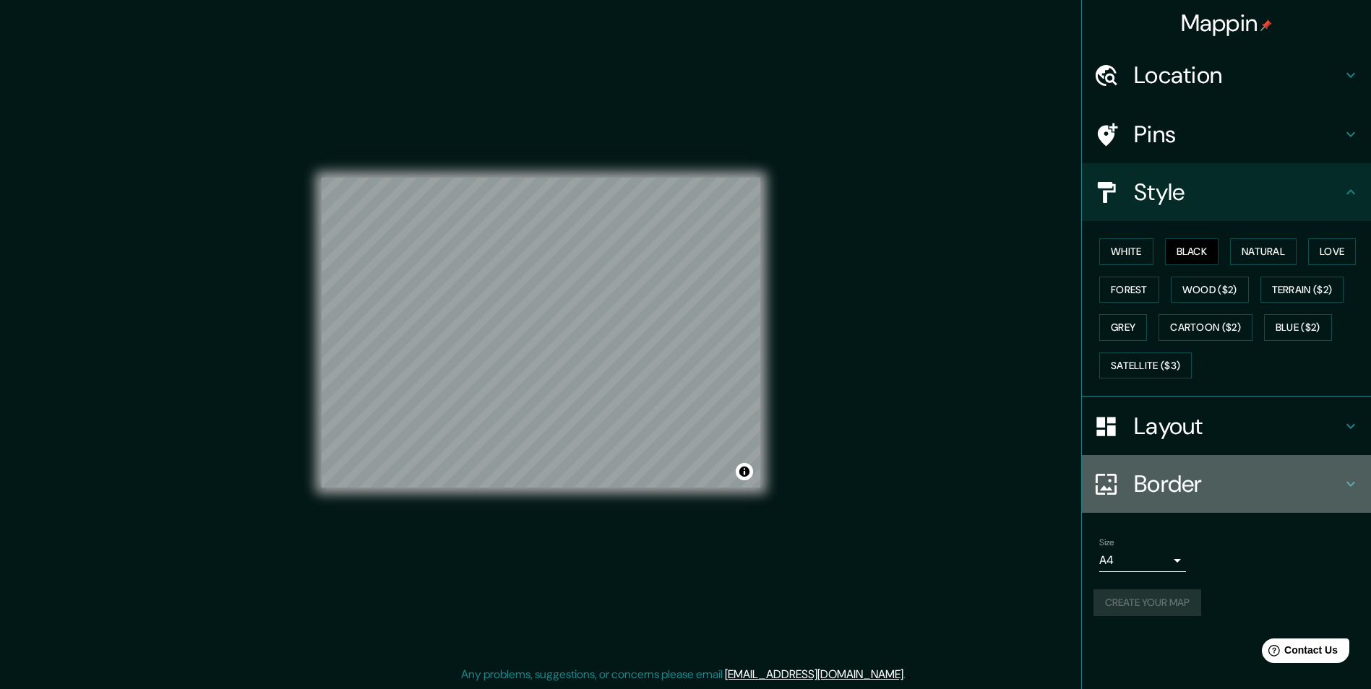
click at [1129, 493] on div at bounding box center [1113, 484] width 40 height 25
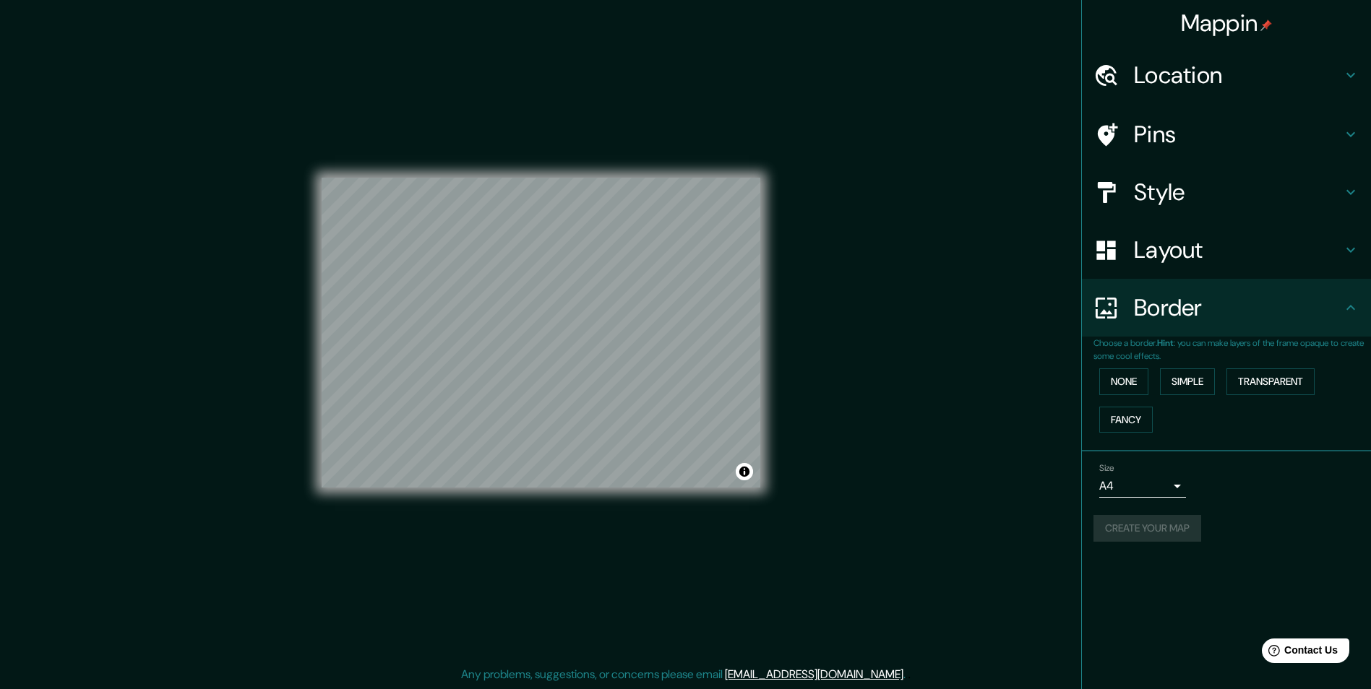
click at [1176, 285] on div "Border" at bounding box center [1226, 308] width 289 height 58
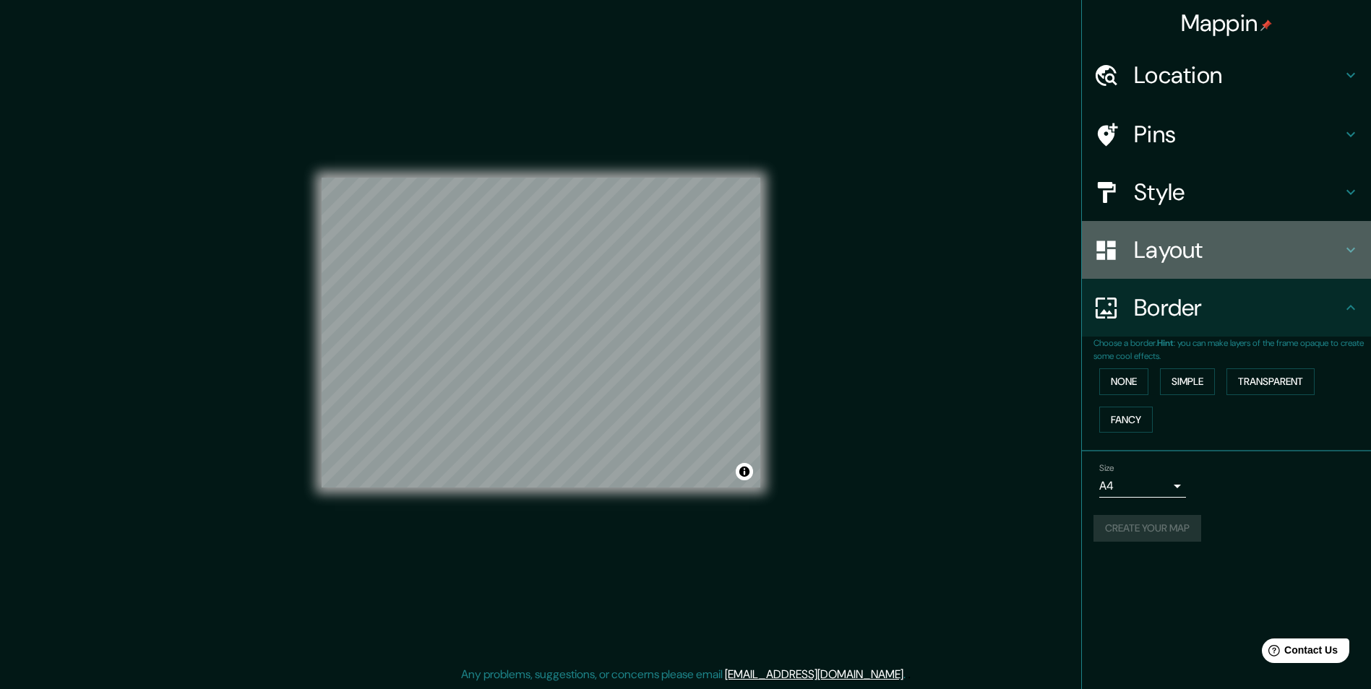
click at [1184, 269] on div "Layout" at bounding box center [1226, 250] width 289 height 58
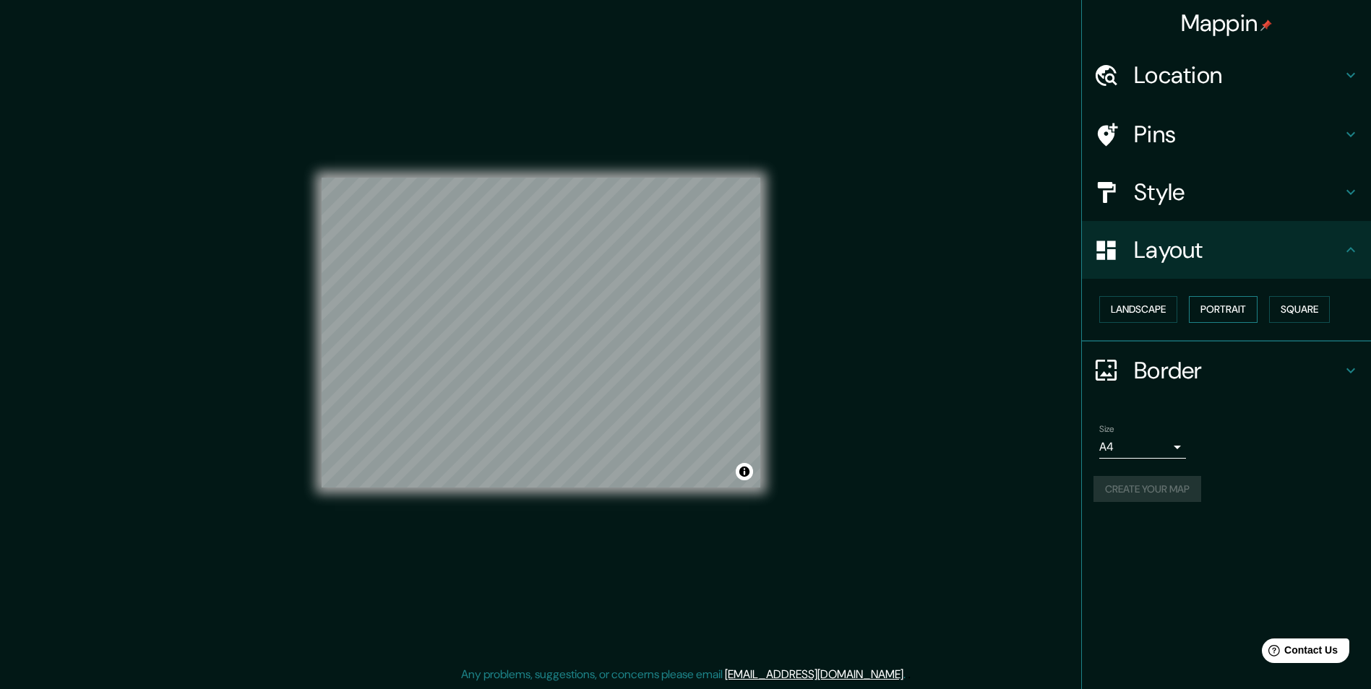
click at [1249, 309] on button "Portrait" at bounding box center [1223, 309] width 69 height 27
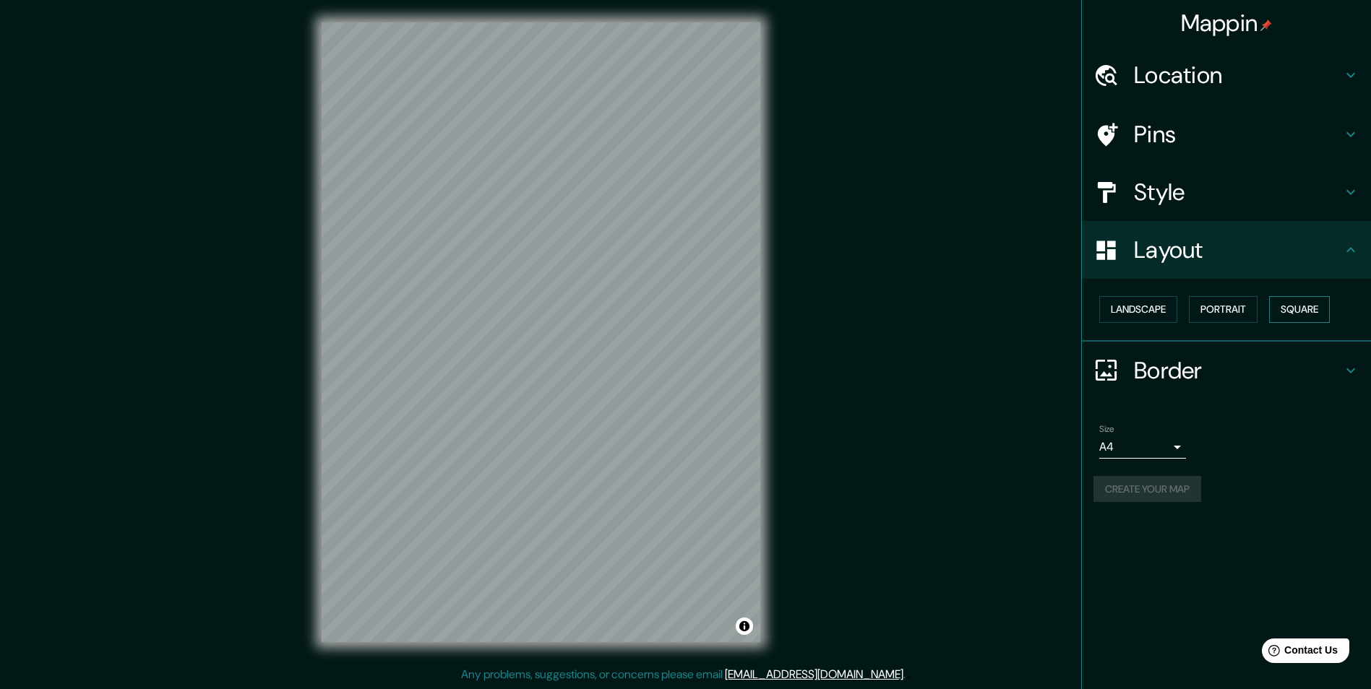
click at [1302, 306] on button "Square" at bounding box center [1299, 309] width 61 height 27
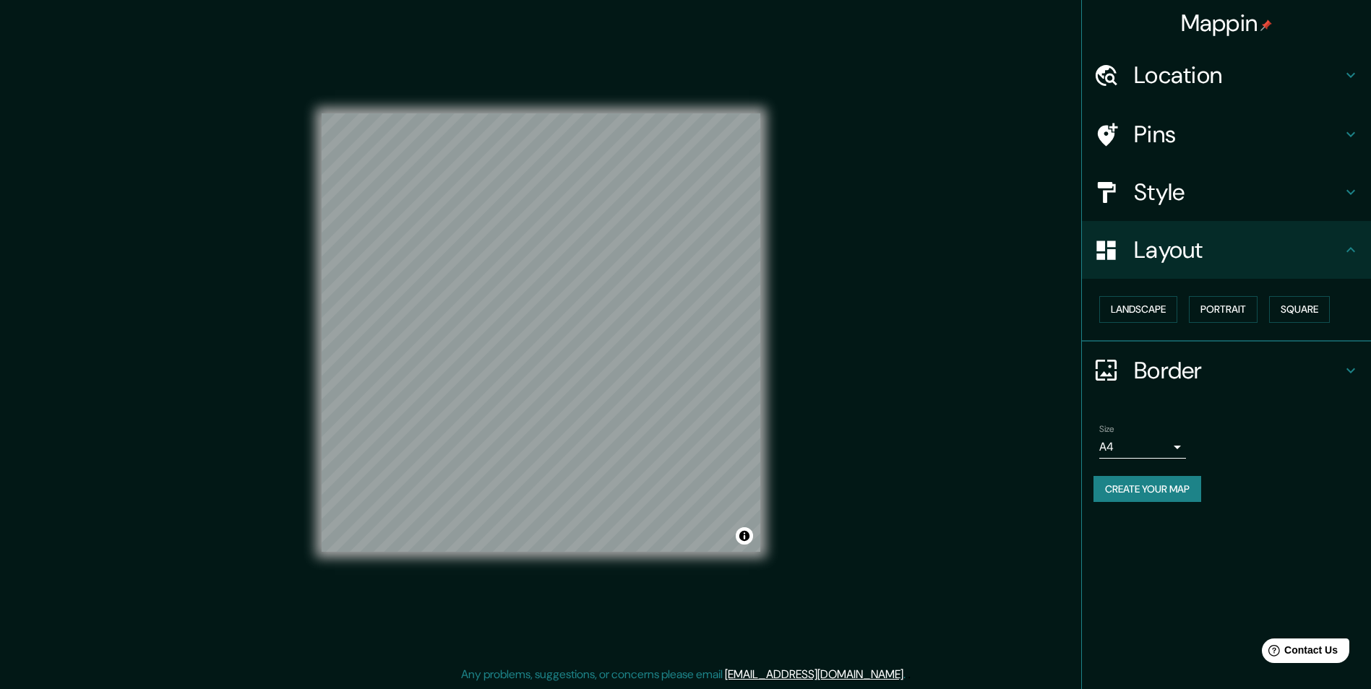
click at [1162, 486] on button "Create your map" at bounding box center [1147, 489] width 108 height 27
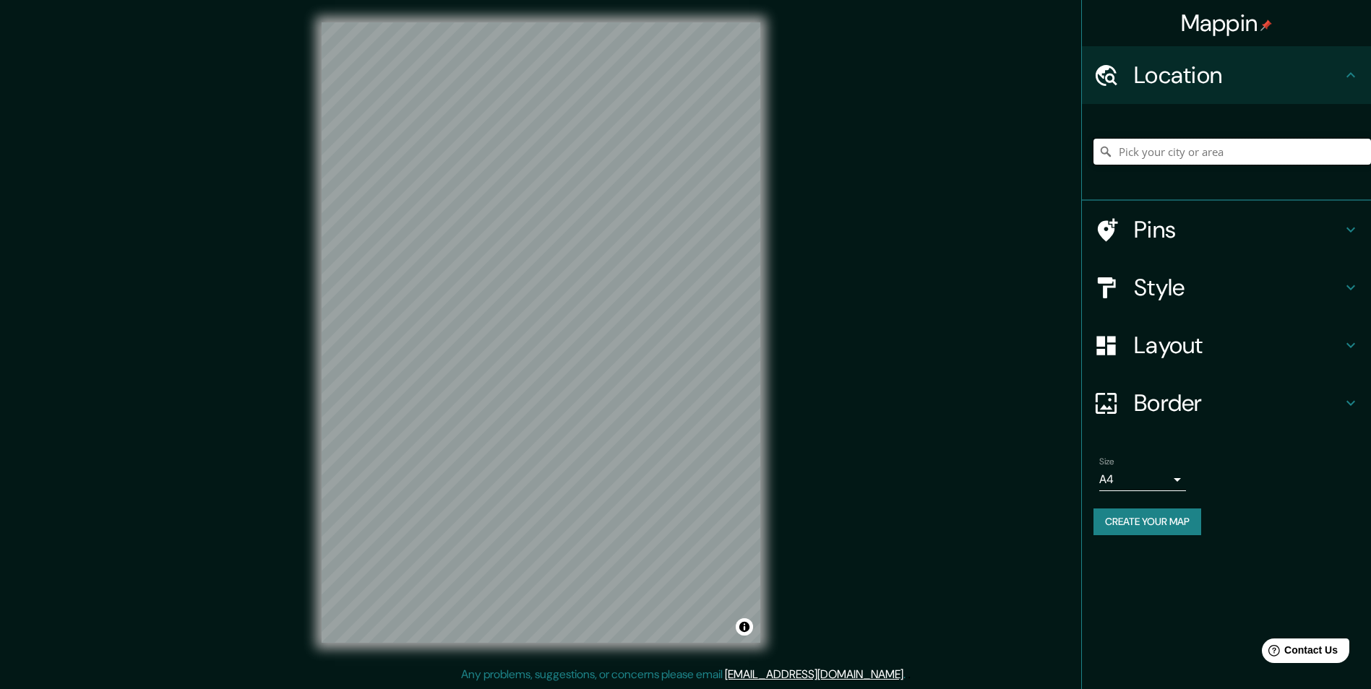
click at [1182, 154] on input "Pick your city or area" at bounding box center [1231, 152] width 277 height 26
click at [1165, 155] on input "Pick your city or area" at bounding box center [1231, 152] width 277 height 26
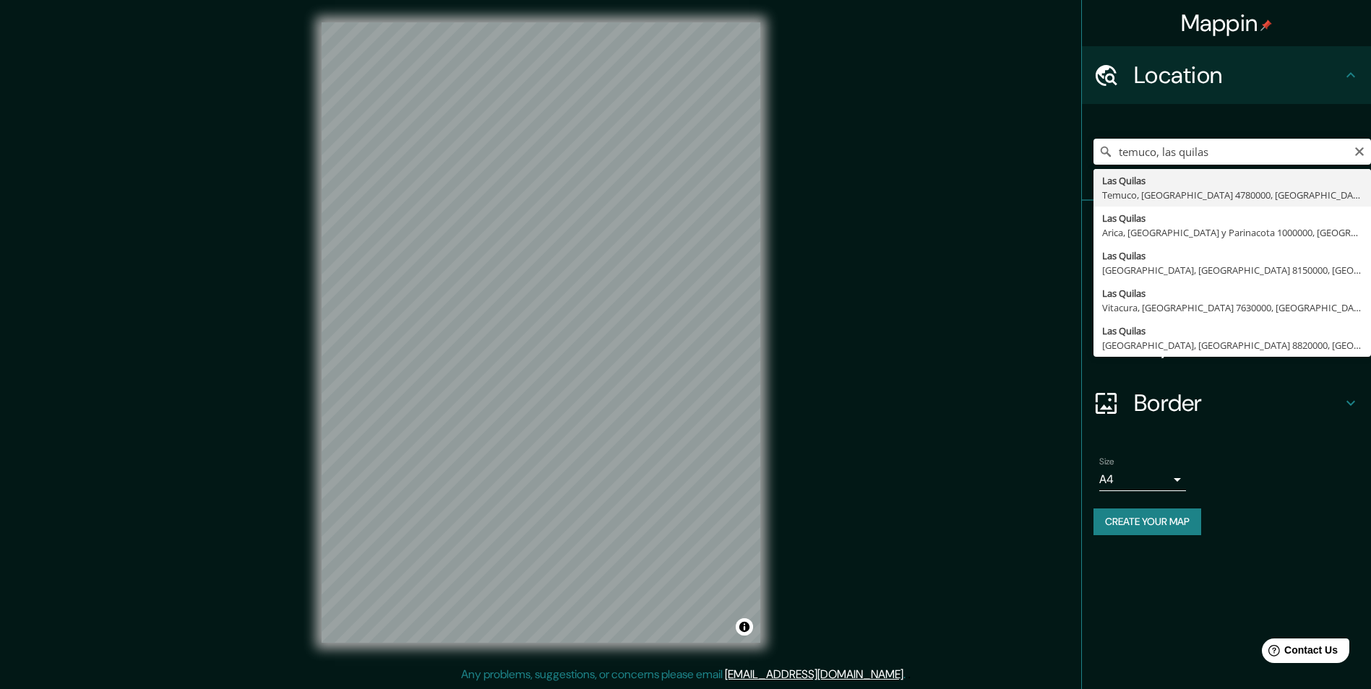
type input "Las Quilas, Temuco, Región de La Araucanía 4780000, Chile"
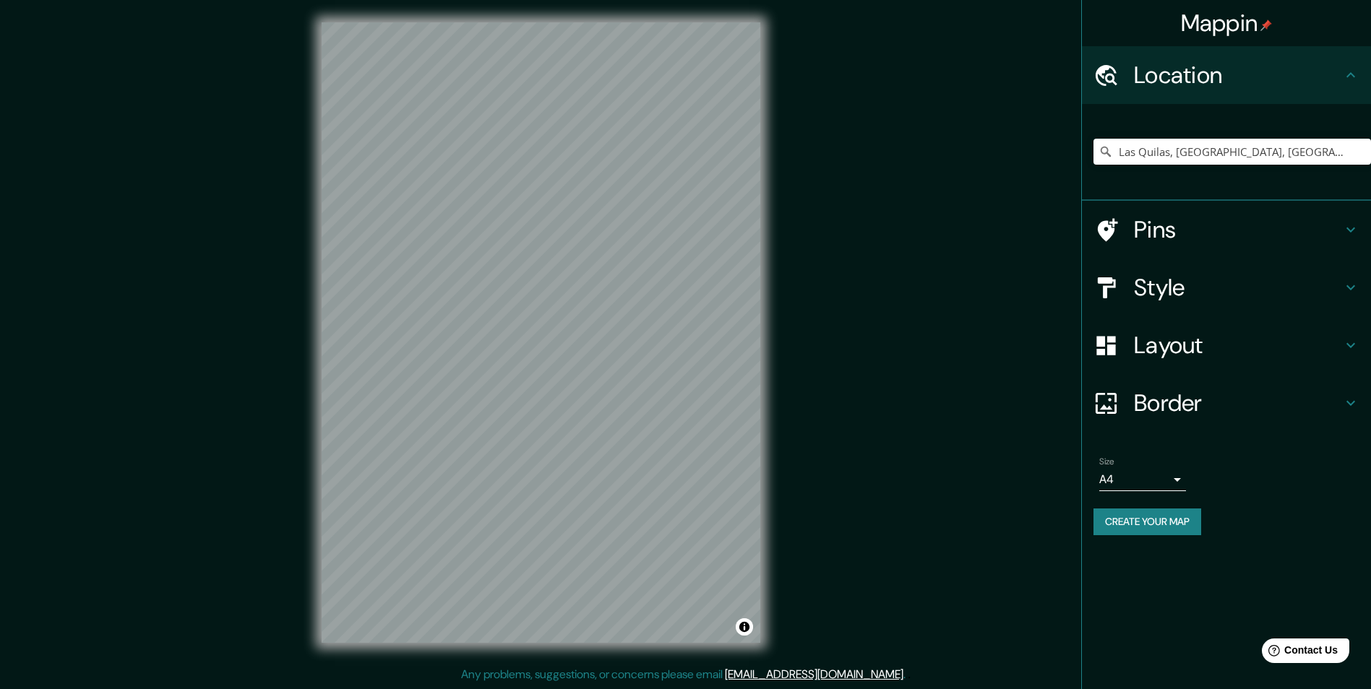
click at [1160, 350] on h4 "Layout" at bounding box center [1238, 345] width 208 height 29
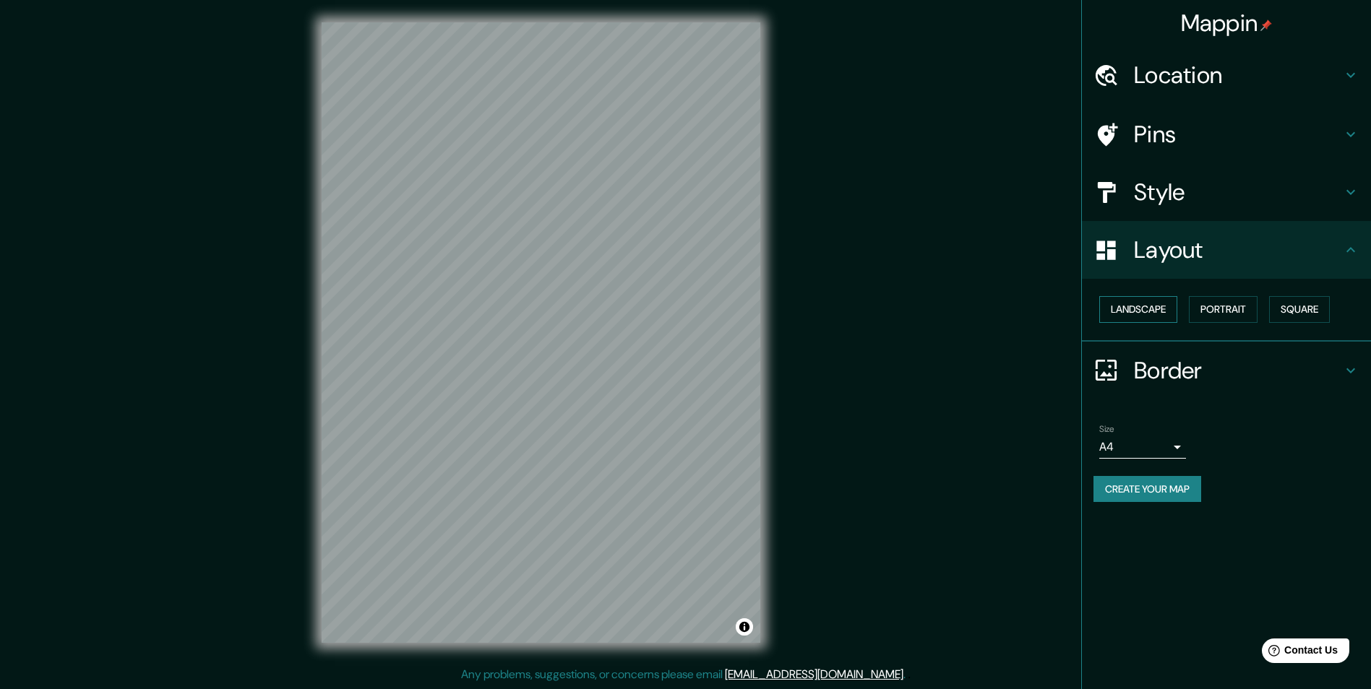
click at [1139, 306] on button "Landscape" at bounding box center [1138, 309] width 78 height 27
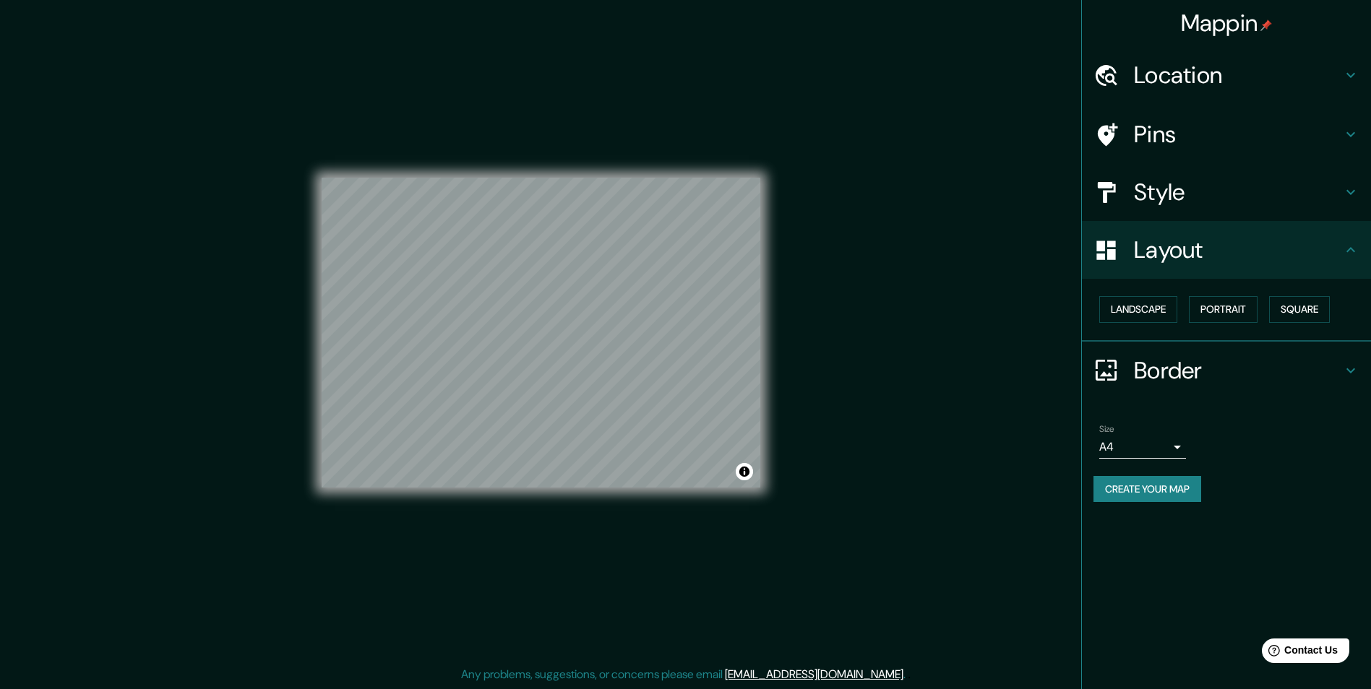
click at [1170, 160] on div "Pins" at bounding box center [1226, 134] width 289 height 58
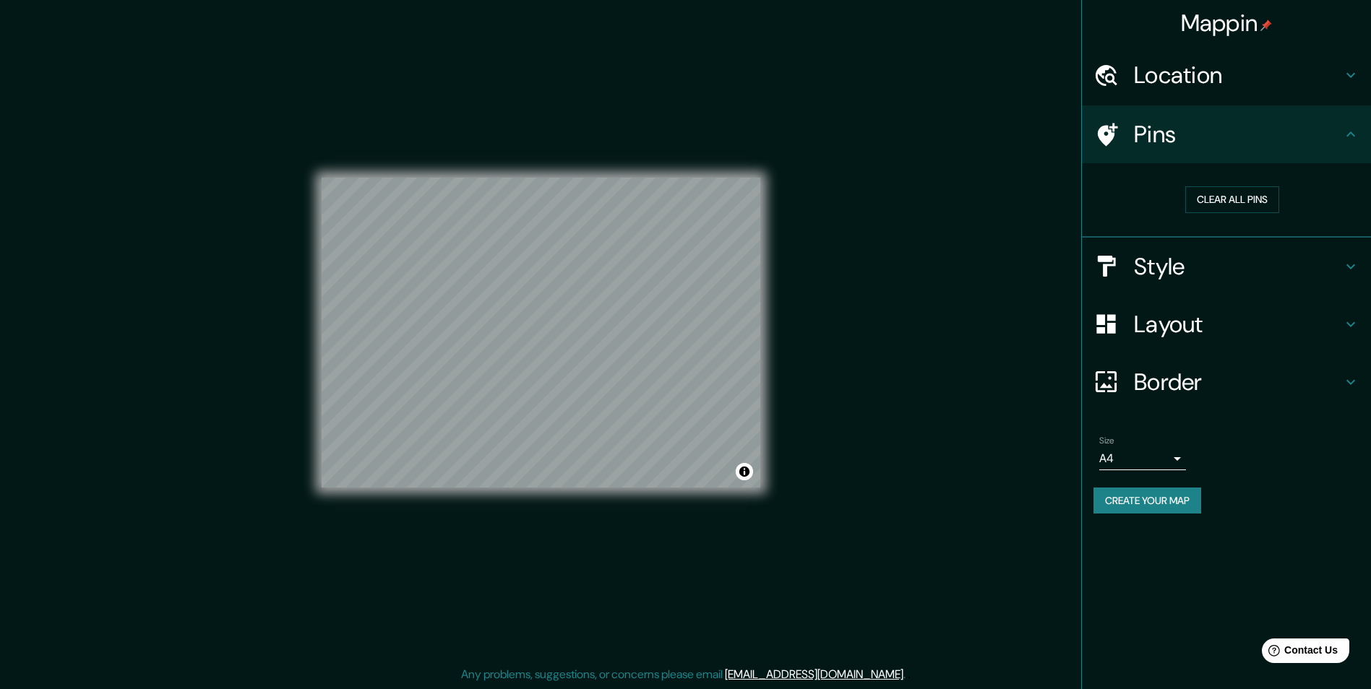
click at [1184, 256] on h4 "Style" at bounding box center [1238, 266] width 208 height 29
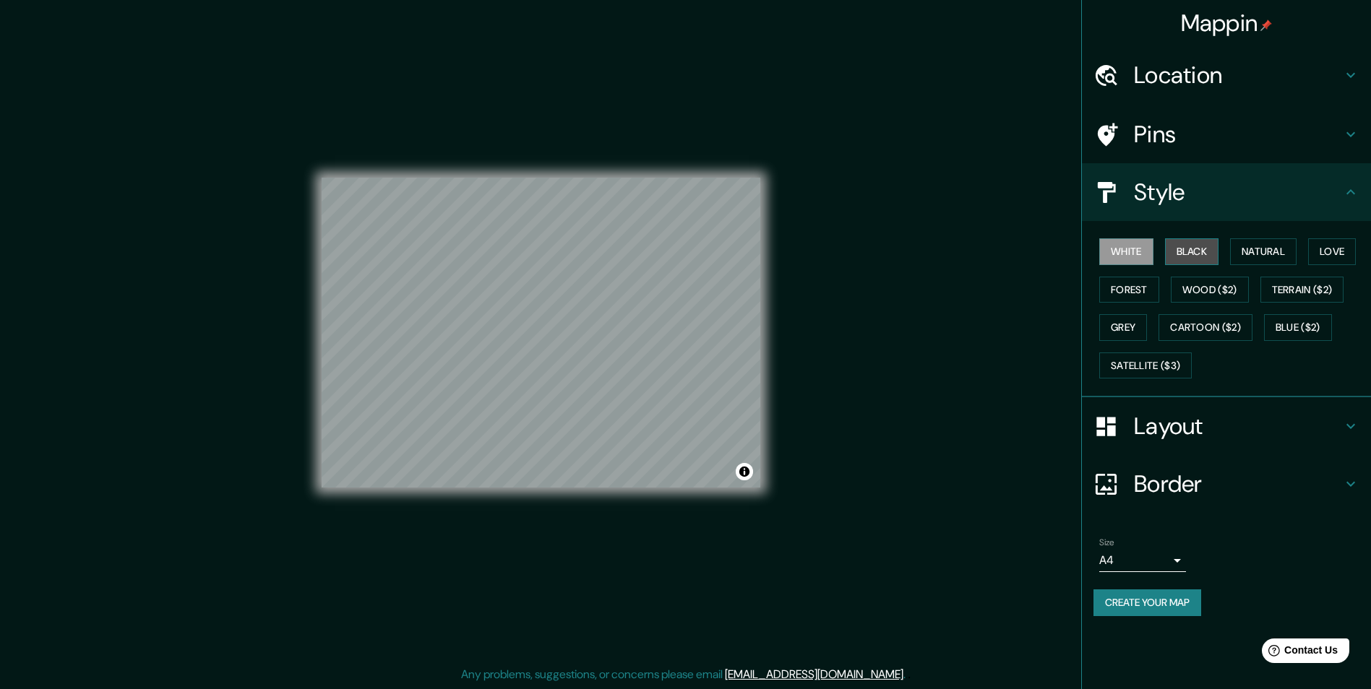
click at [1186, 263] on button "Black" at bounding box center [1192, 251] width 54 height 27
click at [1176, 610] on button "Create your map" at bounding box center [1147, 603] width 108 height 27
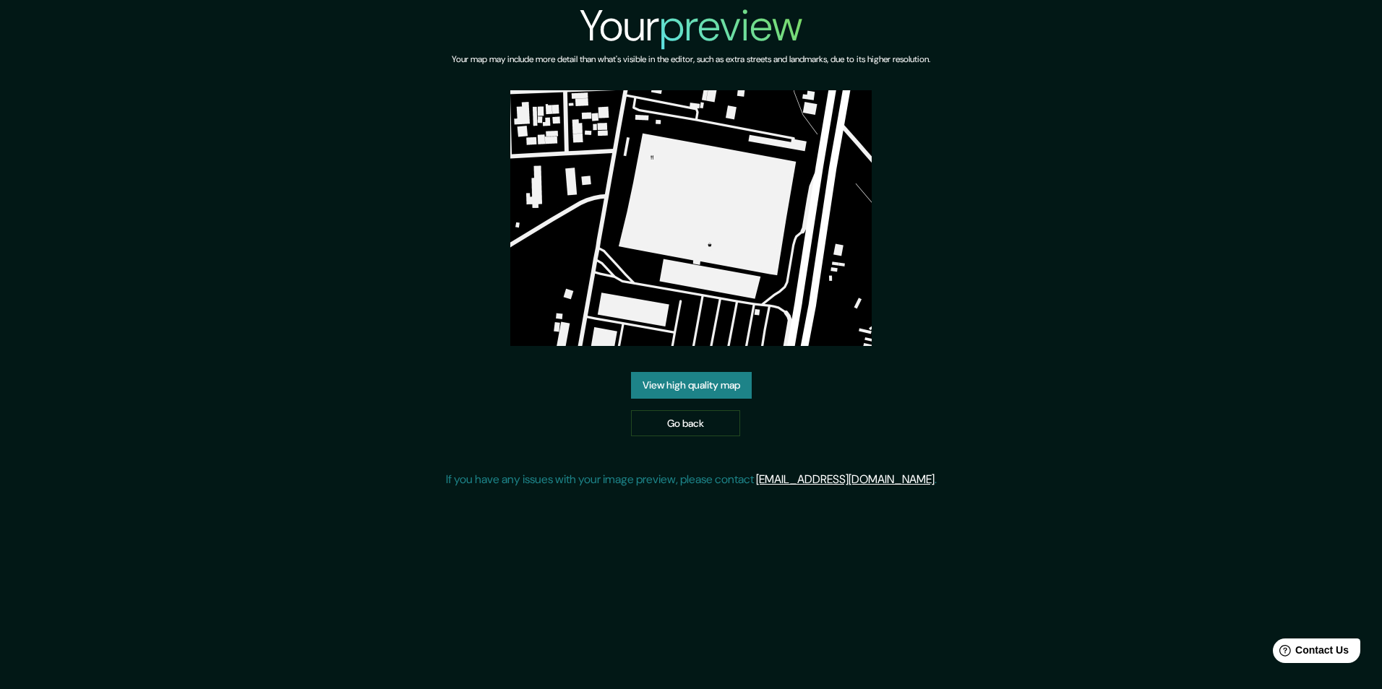
drag, startPoint x: 730, startPoint y: 219, endPoint x: 681, endPoint y: 220, distance: 49.2
click at [681, 220] on img at bounding box center [690, 218] width 361 height 256
click at [713, 378] on link "View high quality map" at bounding box center [691, 385] width 121 height 27
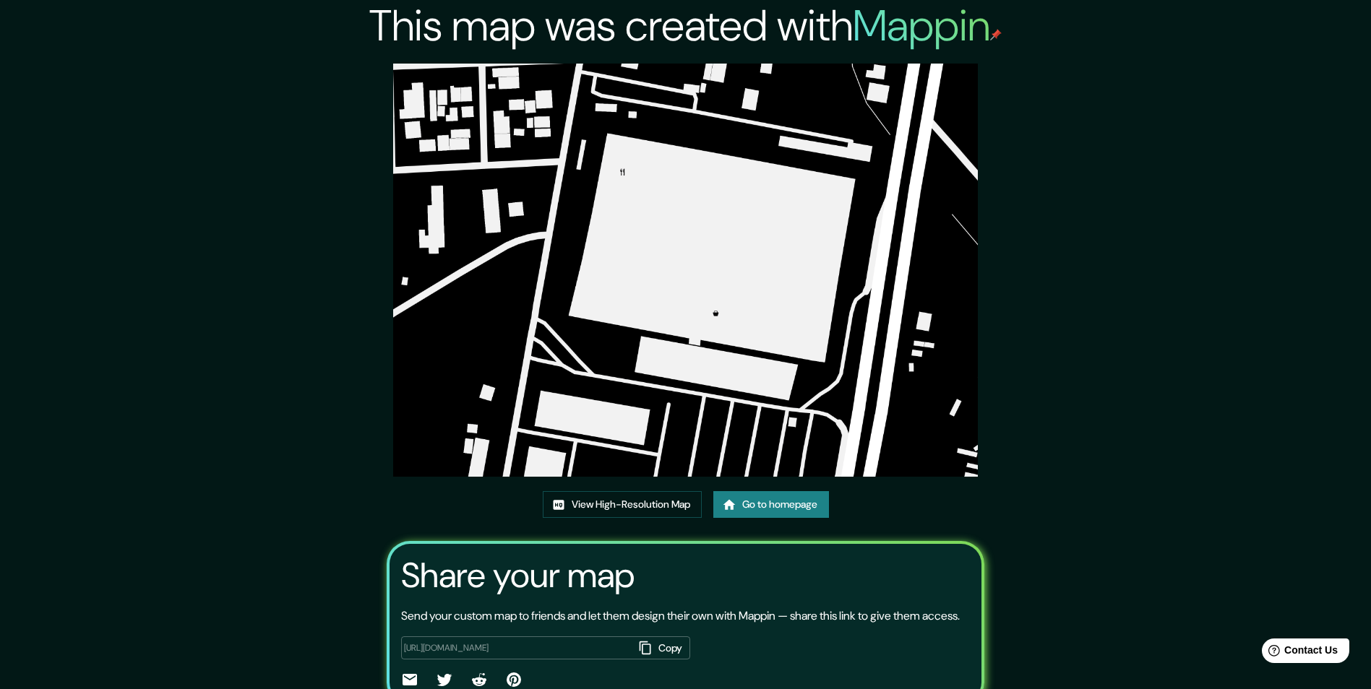
click at [702, 272] on img at bounding box center [685, 270] width 585 height 413
drag, startPoint x: 652, startPoint y: 506, endPoint x: 620, endPoint y: 504, distance: 31.9
click at [620, 504] on link "View High-Resolution Map" at bounding box center [622, 504] width 159 height 27
drag, startPoint x: 660, startPoint y: 356, endPoint x: 588, endPoint y: 370, distance: 72.8
click at [588, 370] on img at bounding box center [685, 270] width 585 height 413
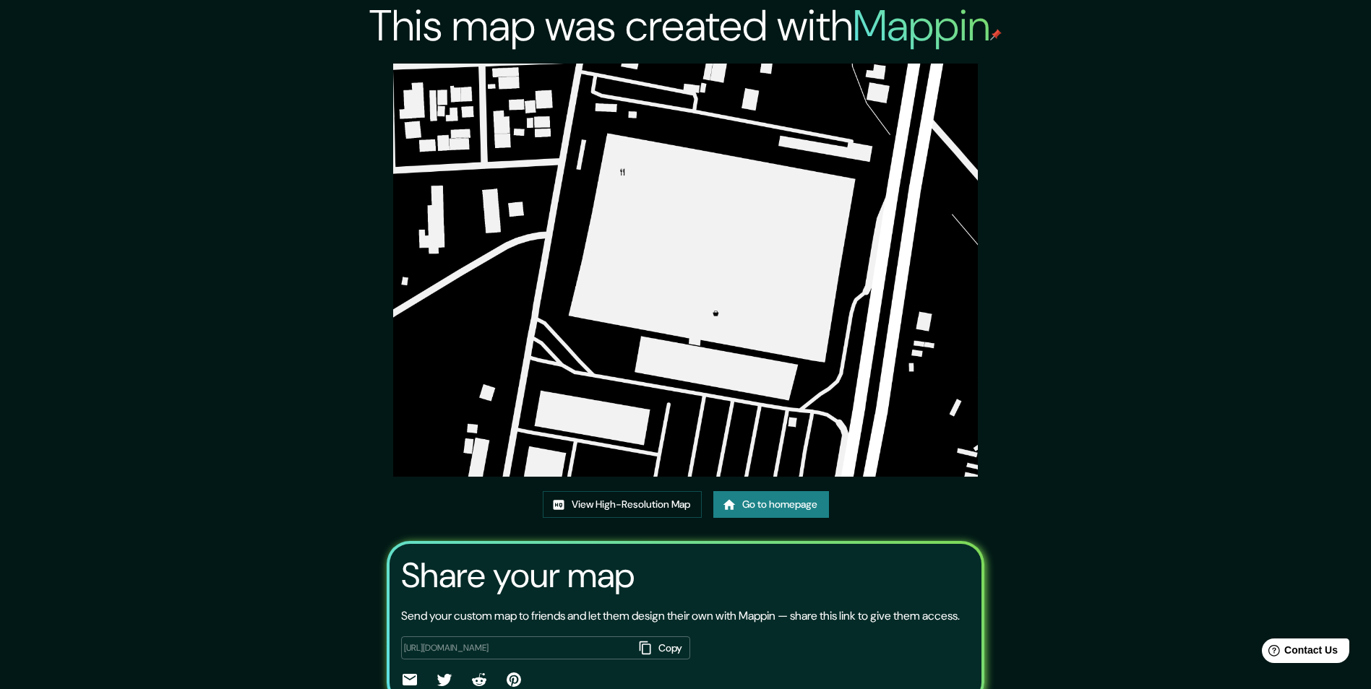
click at [892, 224] on img at bounding box center [685, 270] width 585 height 413
click at [744, 291] on img at bounding box center [685, 270] width 585 height 413
